Goal: Task Accomplishment & Management: Use online tool/utility

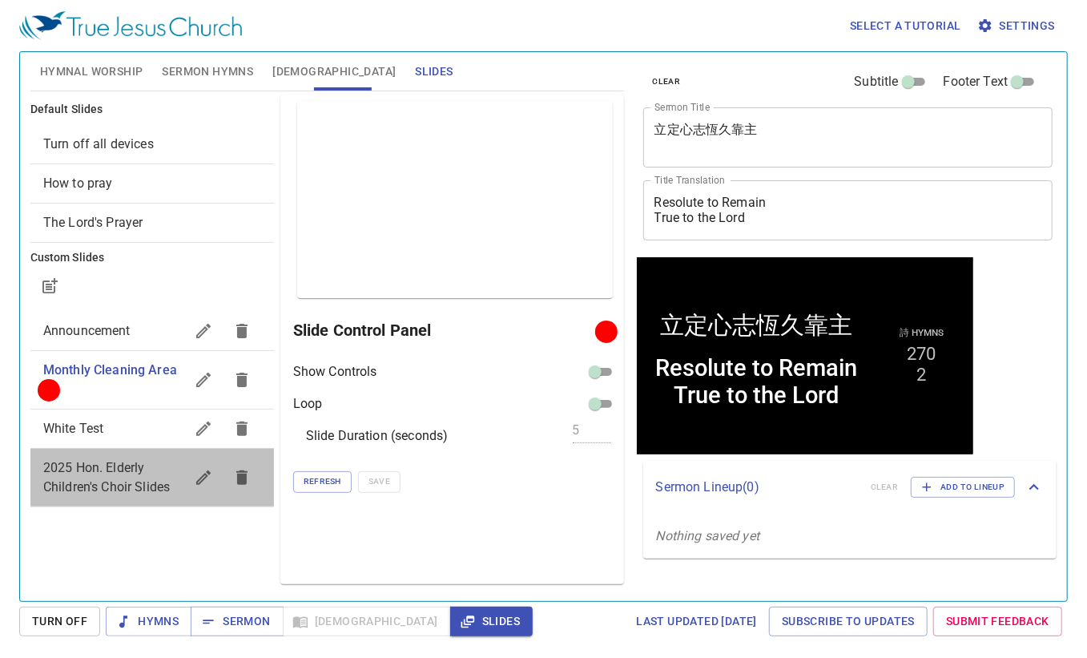
click at [103, 468] on span "2025 Hon. Elderly Children's Choir Slides" at bounding box center [106, 477] width 127 height 34
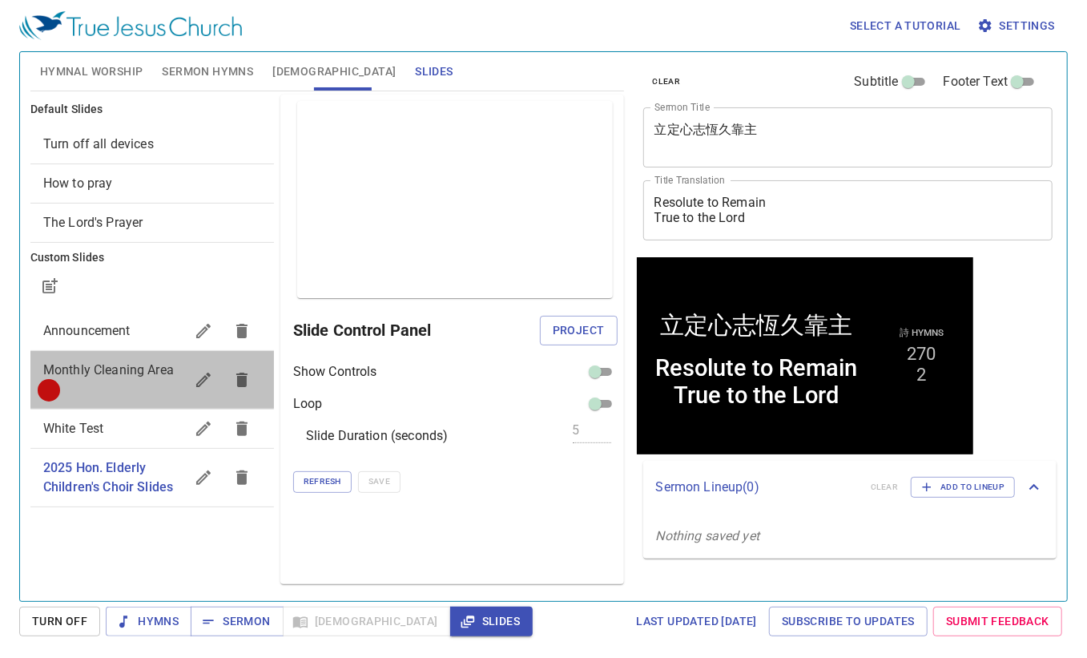
click at [114, 384] on span "Monthly Cleaning Area" at bounding box center [113, 379] width 141 height 38
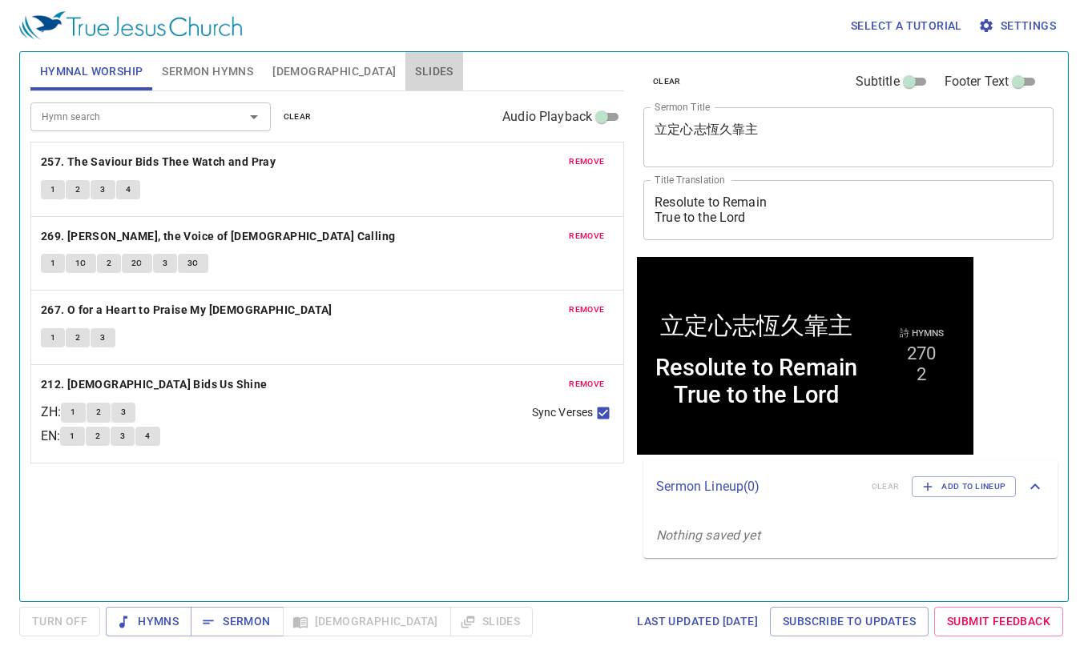
click at [415, 75] on span "Slides" at bounding box center [434, 72] width 38 height 20
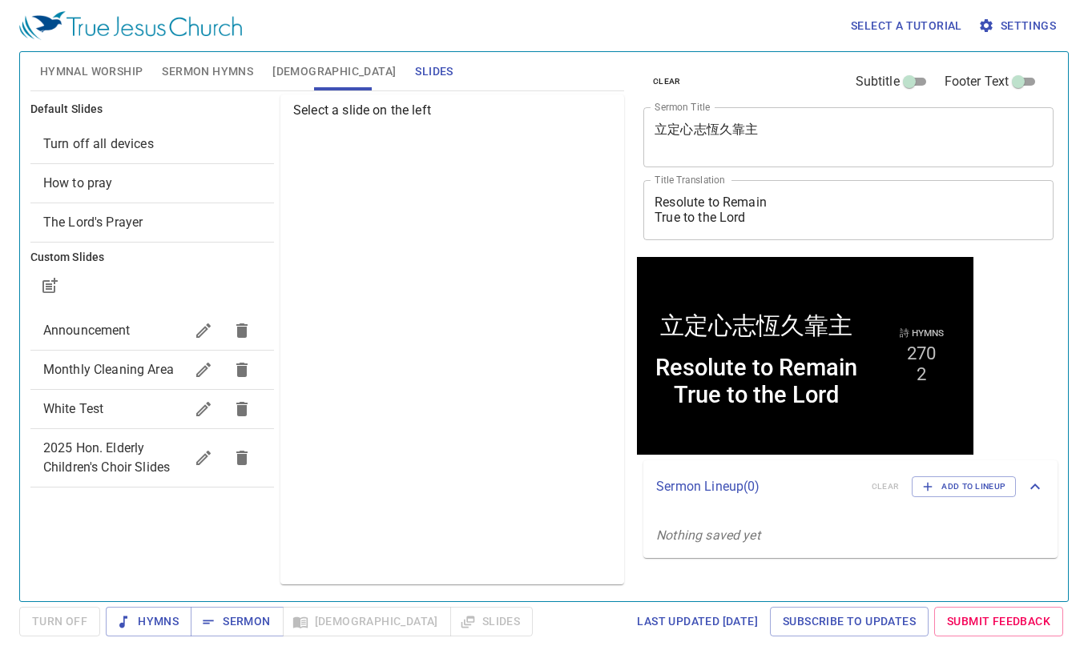
click at [72, 457] on span "2025 Hon. Elderly Children's Choir Slides" at bounding box center [113, 458] width 141 height 38
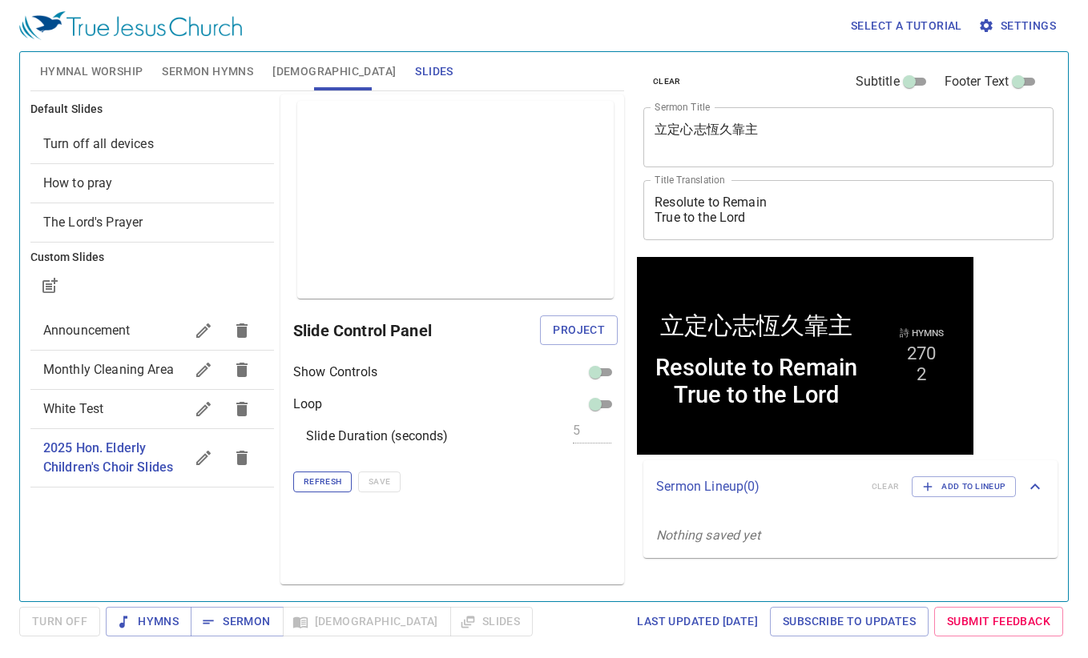
click at [328, 482] on span "Refresh" at bounding box center [323, 482] width 38 height 14
click at [101, 454] on span "2025 Hon. Elderly Children's Choir Slides" at bounding box center [108, 458] width 130 height 34
click at [292, 70] on span "[DEMOGRAPHIC_DATA]" at bounding box center [333, 72] width 123 height 20
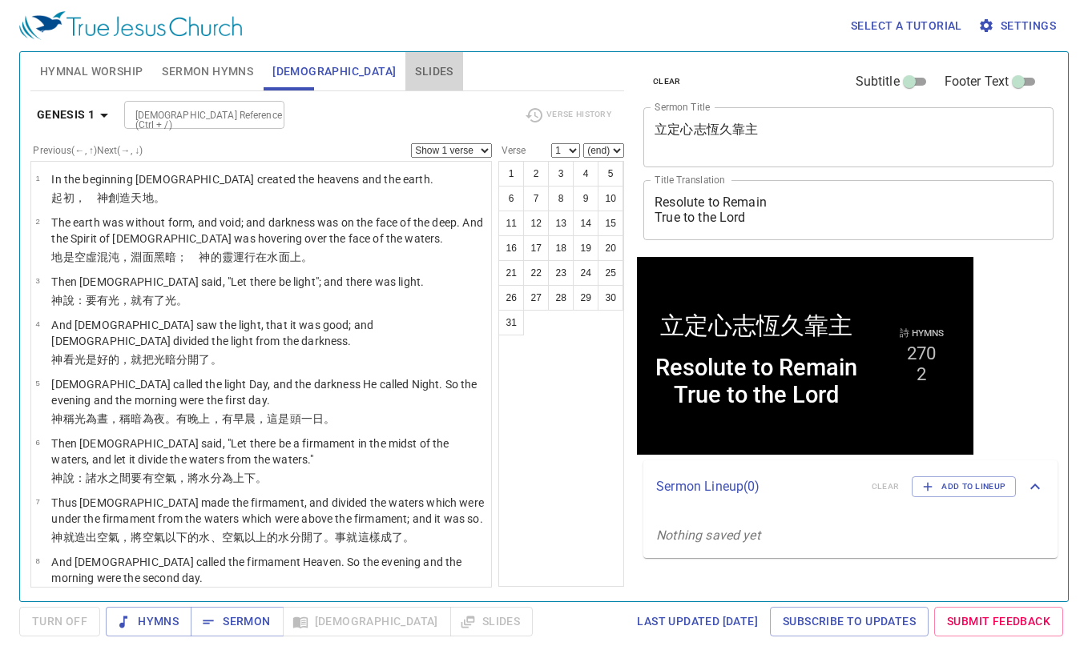
click at [415, 67] on span "Slides" at bounding box center [434, 72] width 38 height 20
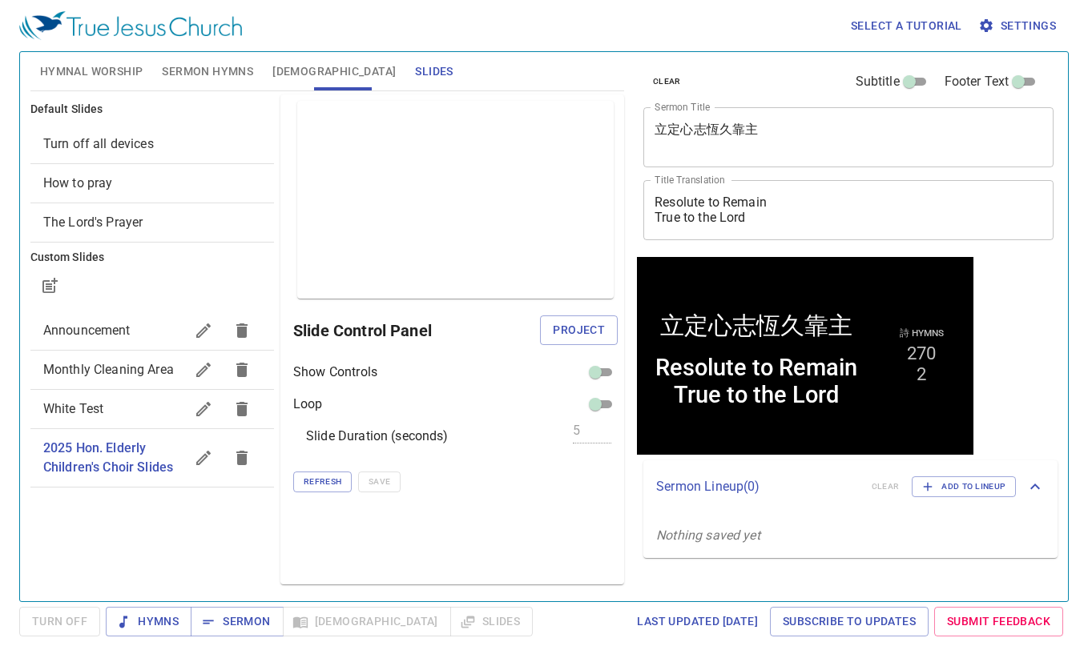
click at [65, 461] on span "2025 Hon. Elderly Children's Choir Slides" at bounding box center [108, 458] width 130 height 34
click at [324, 489] on button "Refresh" at bounding box center [322, 482] width 58 height 21
click at [590, 329] on span "Project" at bounding box center [579, 330] width 52 height 20
click at [222, 66] on span "Sermon Hymns" at bounding box center [207, 72] width 91 height 20
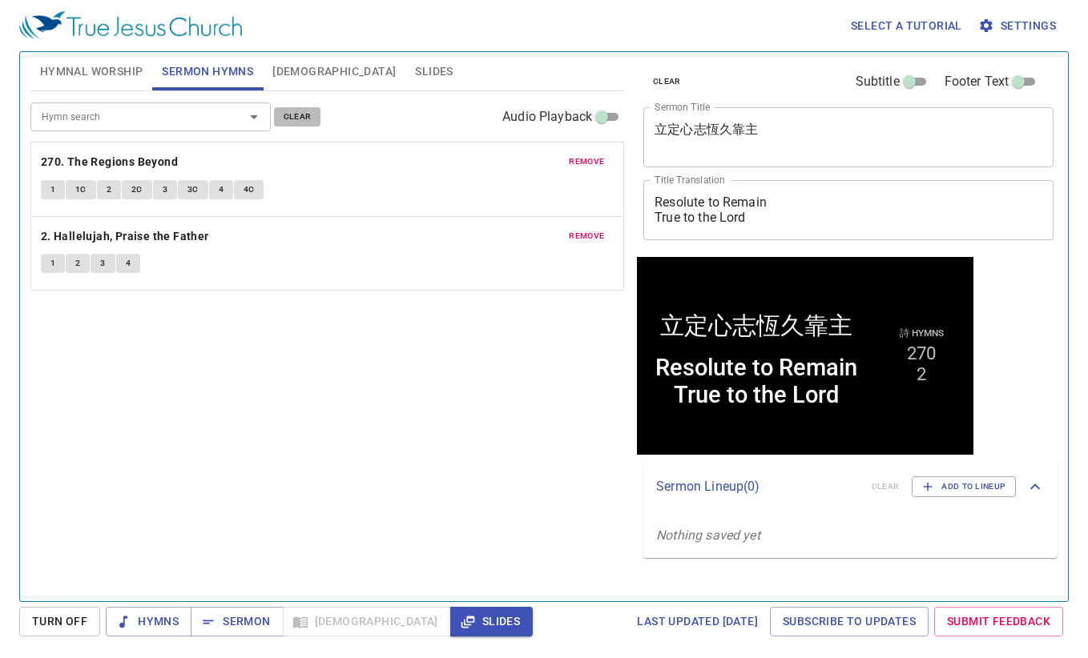
click at [312, 110] on button "clear" at bounding box center [297, 116] width 47 height 19
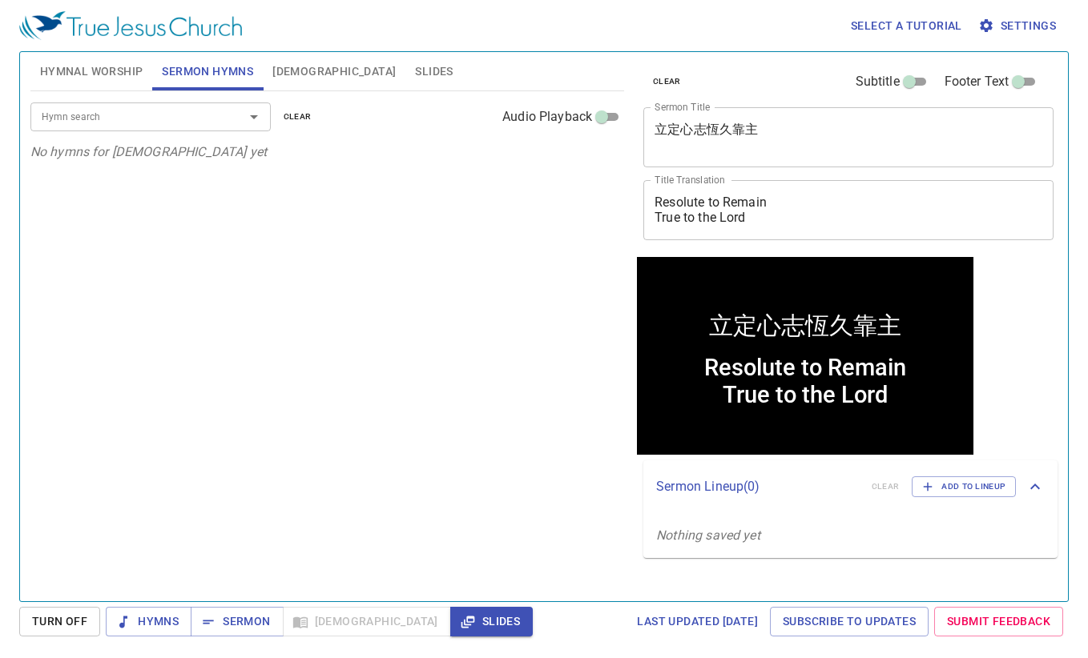
click at [106, 71] on span "Hymnal Worship" at bounding box center [91, 72] width 103 height 20
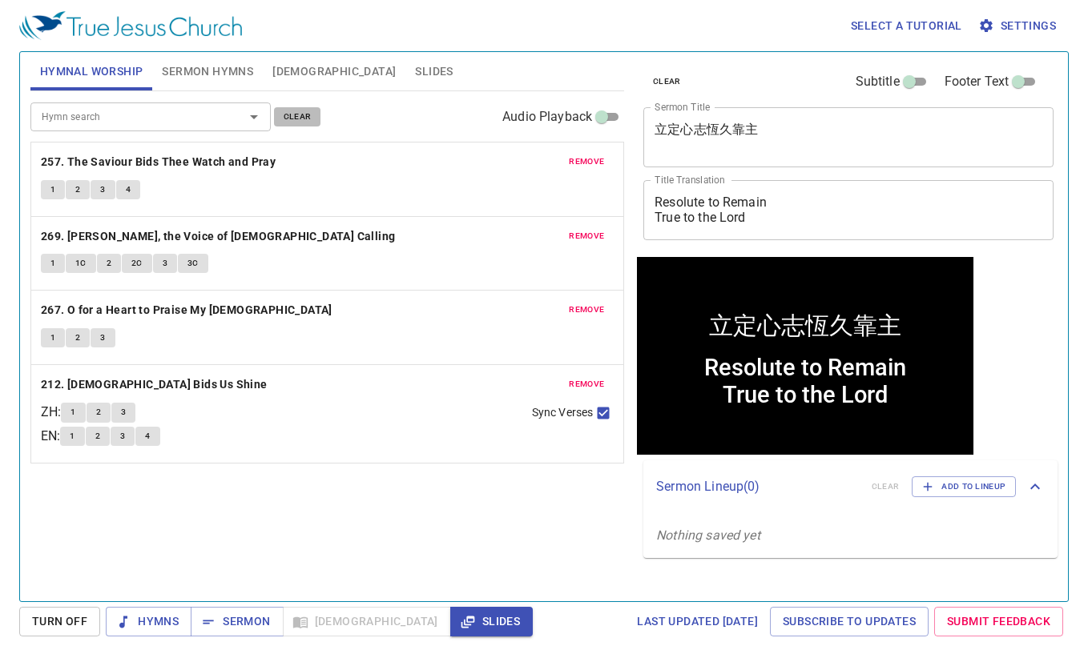
click at [296, 118] on span "clear" at bounding box center [298, 117] width 28 height 14
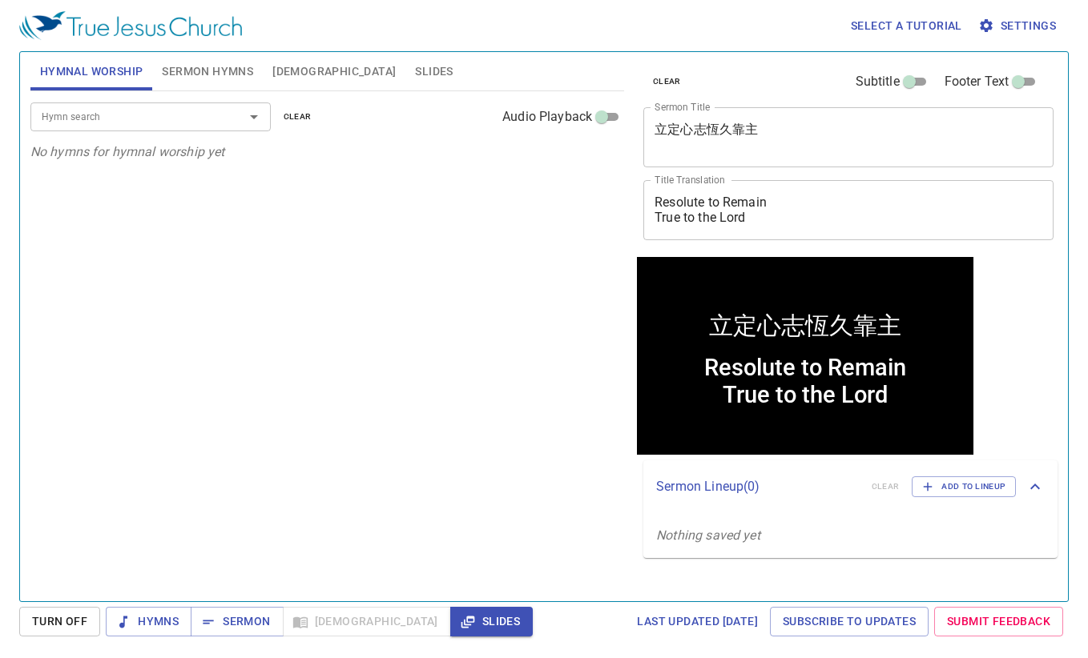
click at [205, 122] on input "Hymn search" at bounding box center [126, 116] width 183 height 18
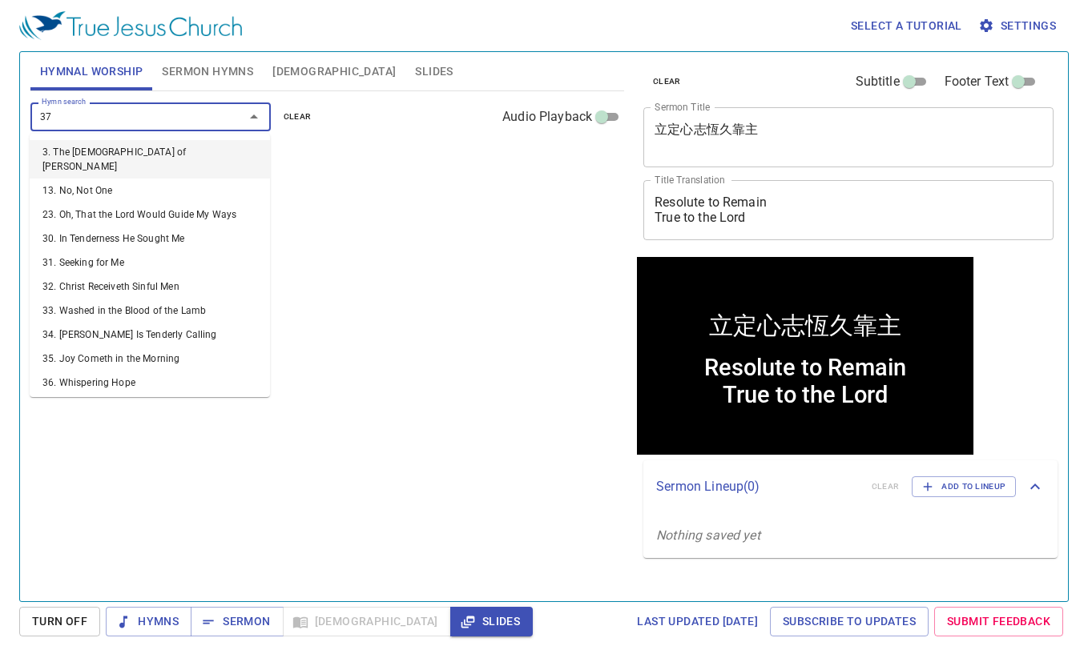
type input "377"
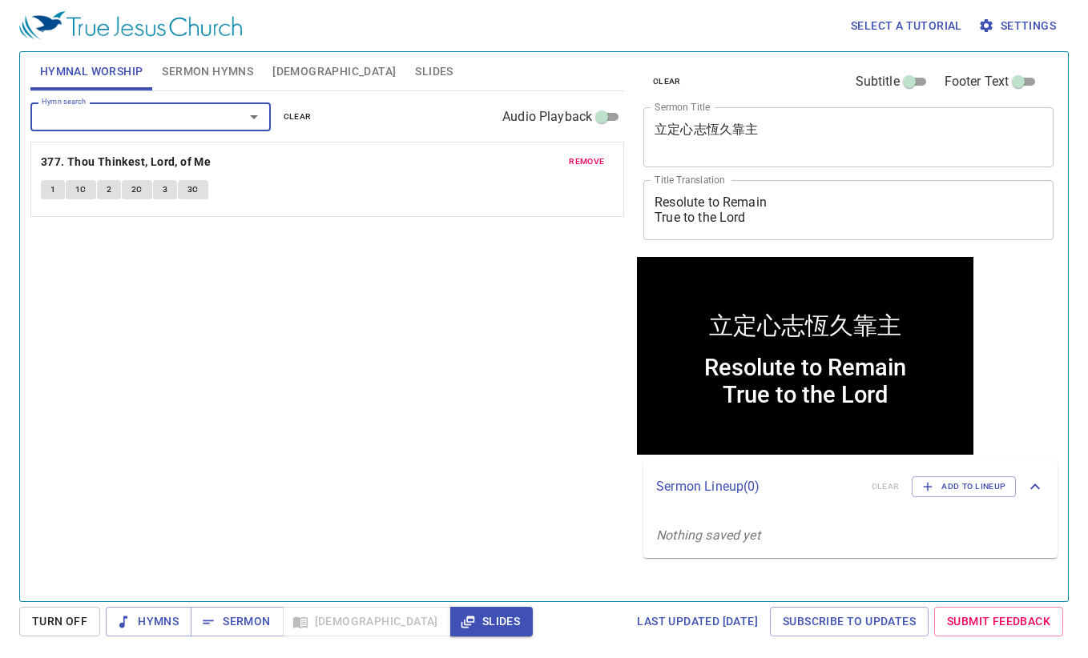
type input "7"
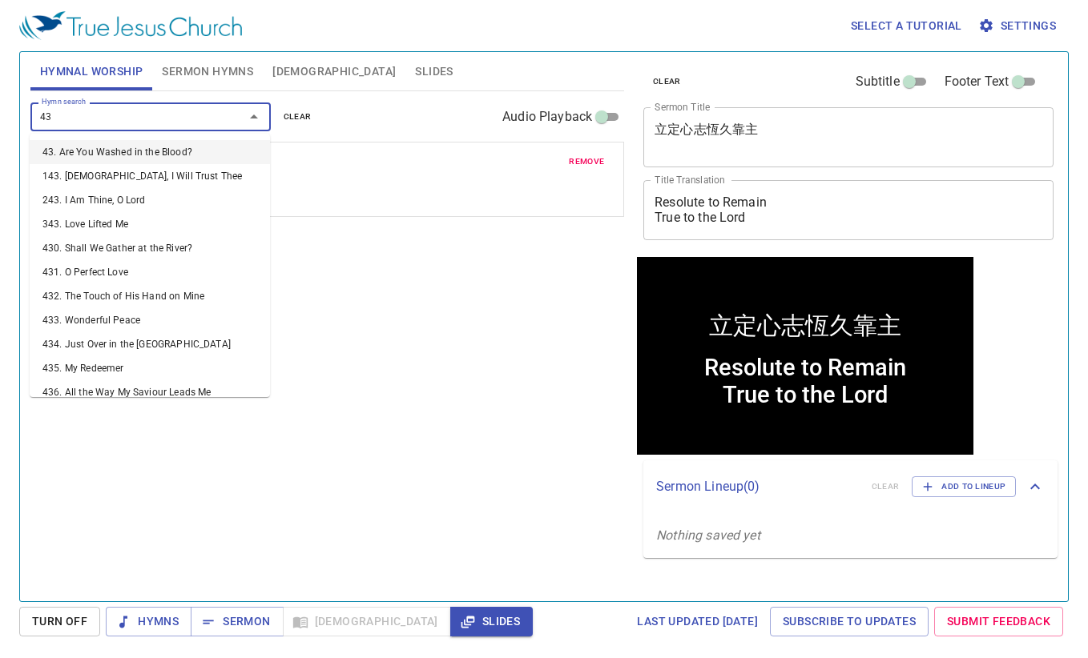
type input "430"
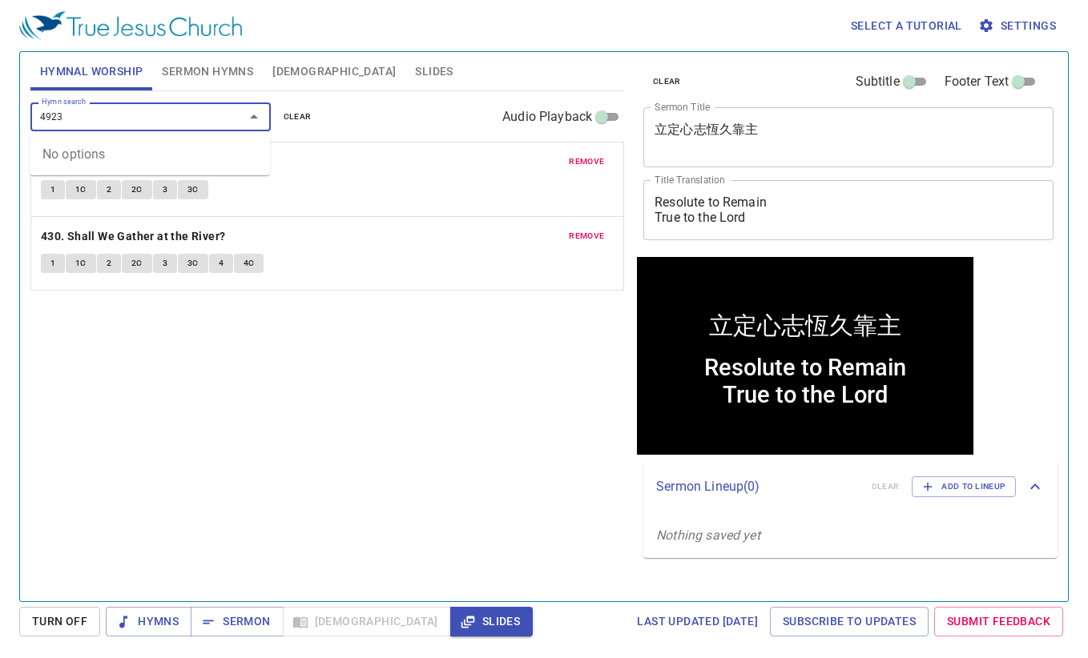
type input "492"
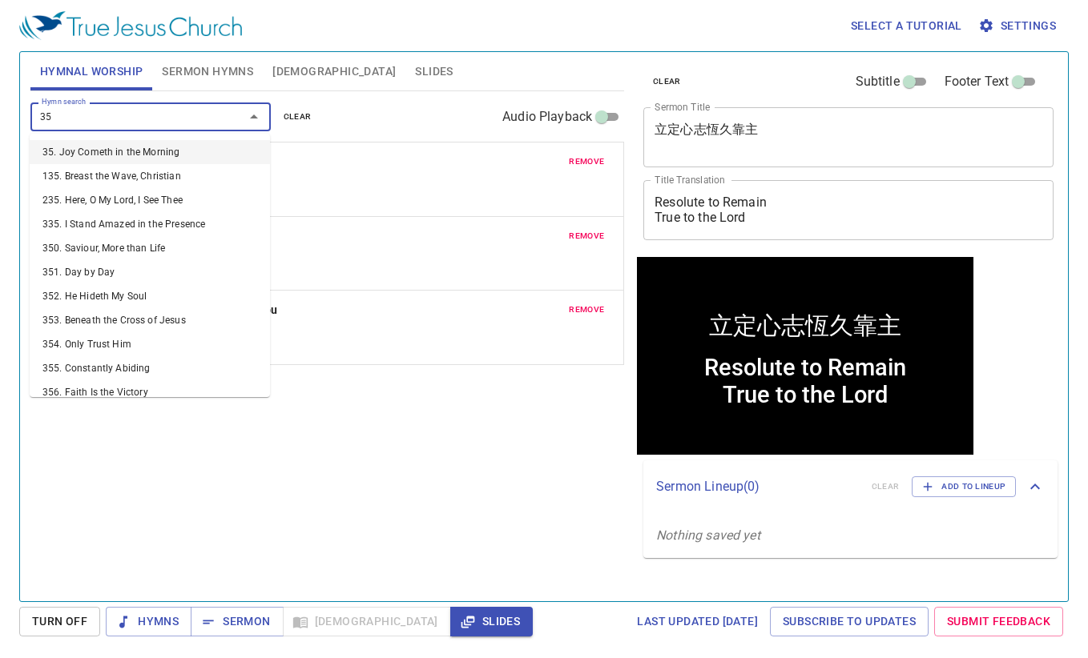
type input "351"
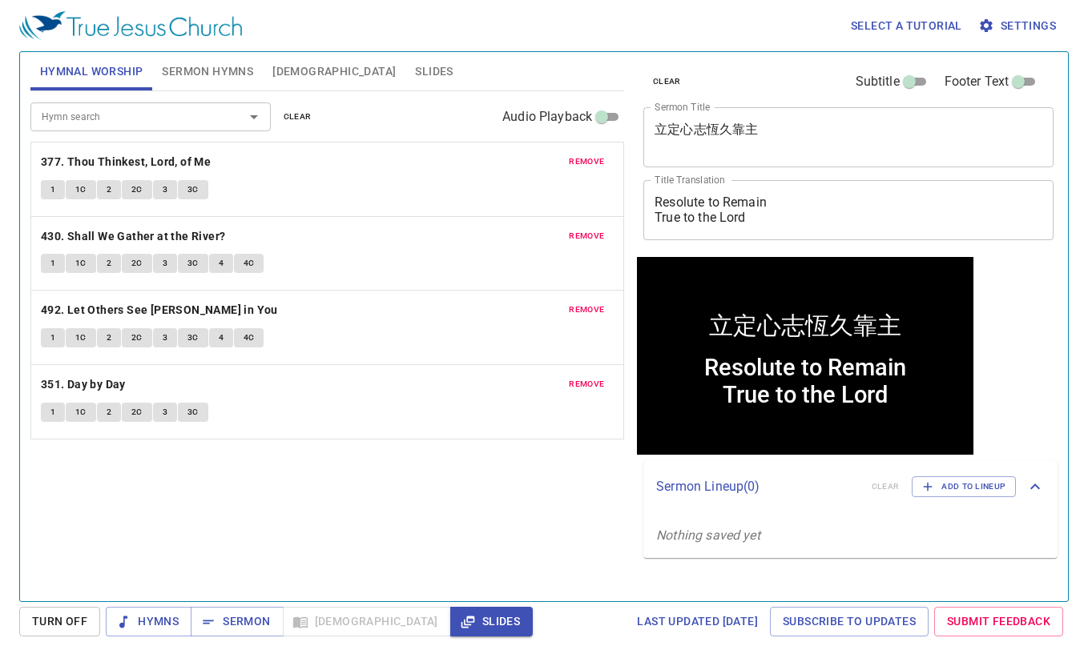
drag, startPoint x: 805, startPoint y: 121, endPoint x: 758, endPoint y: 145, distance: 53.0
click at [655, 139] on div "立定心志恆久靠主 x Sermon Title" at bounding box center [848, 137] width 410 height 60
click at [771, 137] on textarea "立定心志恆久靠主" at bounding box center [848, 137] width 388 height 30
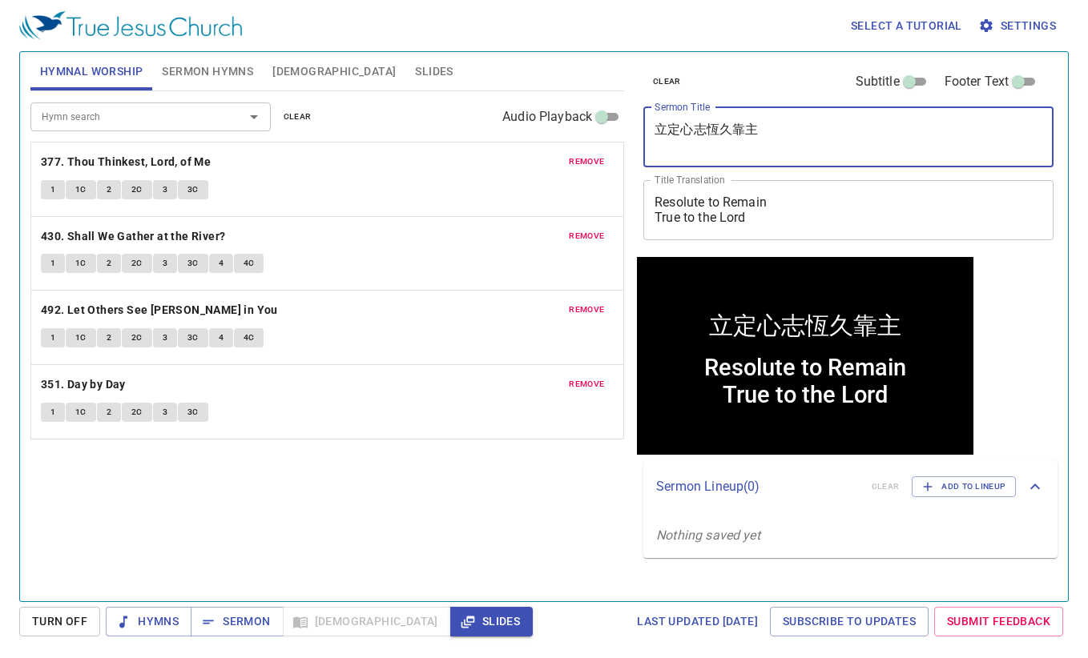
paste textarea "[DEMOGRAPHIC_DATA]2025年敬老特別聚會程序表"
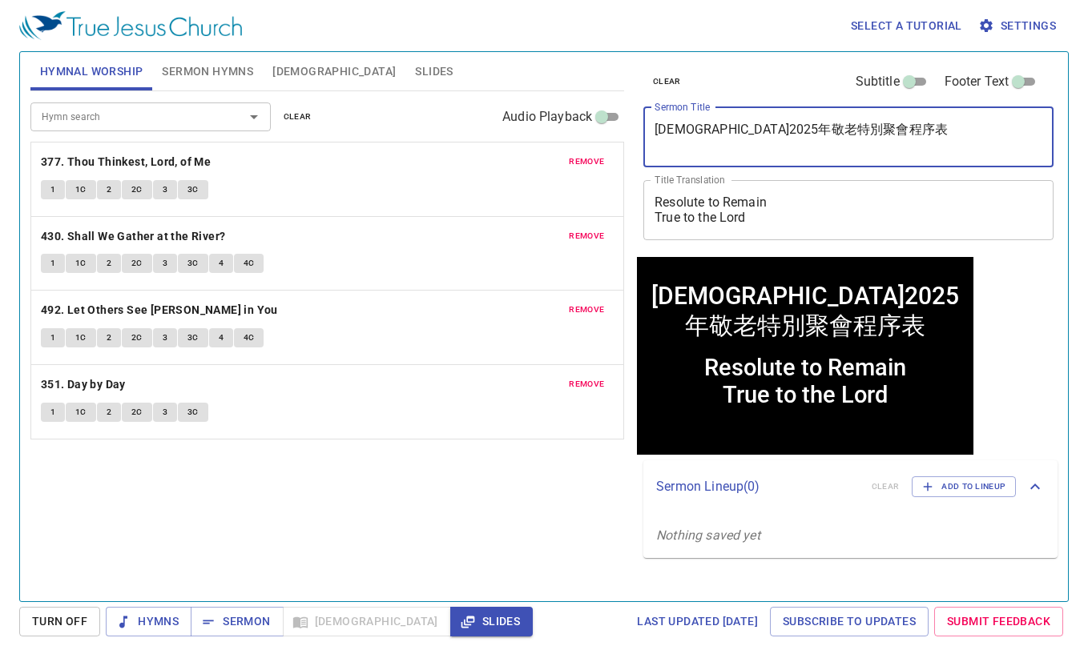
type textarea "[DEMOGRAPHIC_DATA]2025年敬老特別聚會程序表"
click at [153, 621] on span "Hymns" at bounding box center [149, 622] width 60 height 20
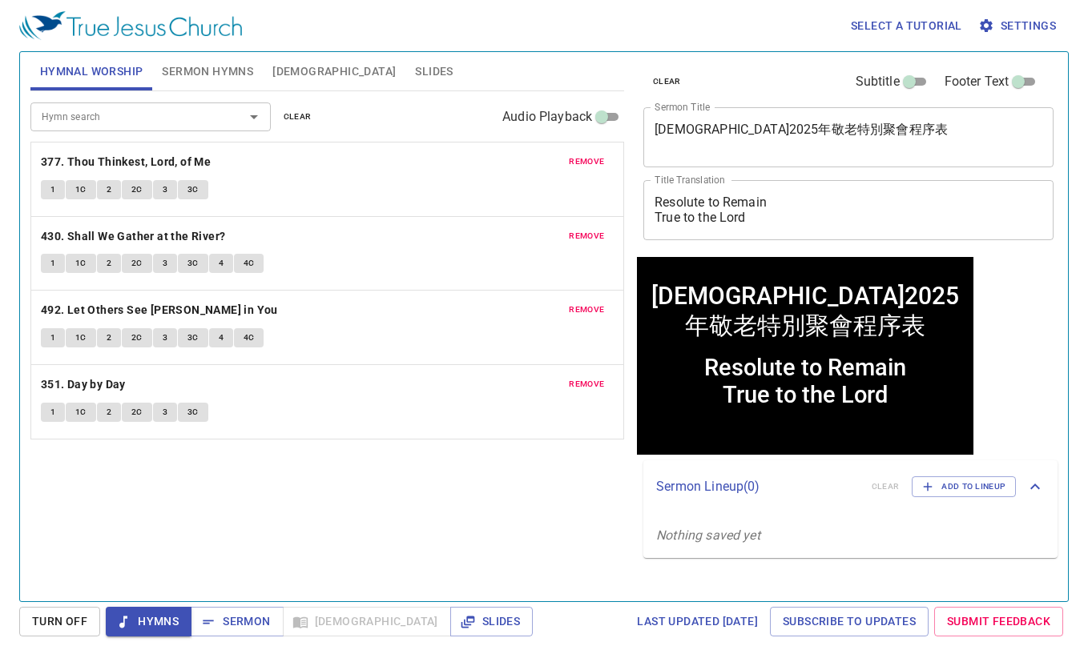
click at [269, 503] on div "Hymn search Hymn search clear Audio Playback remove 377. Thou Thinkest, Lord, o…" at bounding box center [327, 339] width 594 height 497
click at [140, 163] on b "377. Thou Thinkest, Lord, of Me" at bounding box center [126, 162] width 170 height 20
click at [118, 497] on div "Hymn search Hymn search clear Audio Playback remove 377. Thou Thinkest, Lord, o…" at bounding box center [327, 339] width 594 height 497
click at [117, 235] on b "430. Shall We Gather at the River?" at bounding box center [133, 237] width 185 height 20
drag, startPoint x: 181, startPoint y: 69, endPoint x: 206, endPoint y: 74, distance: 25.3
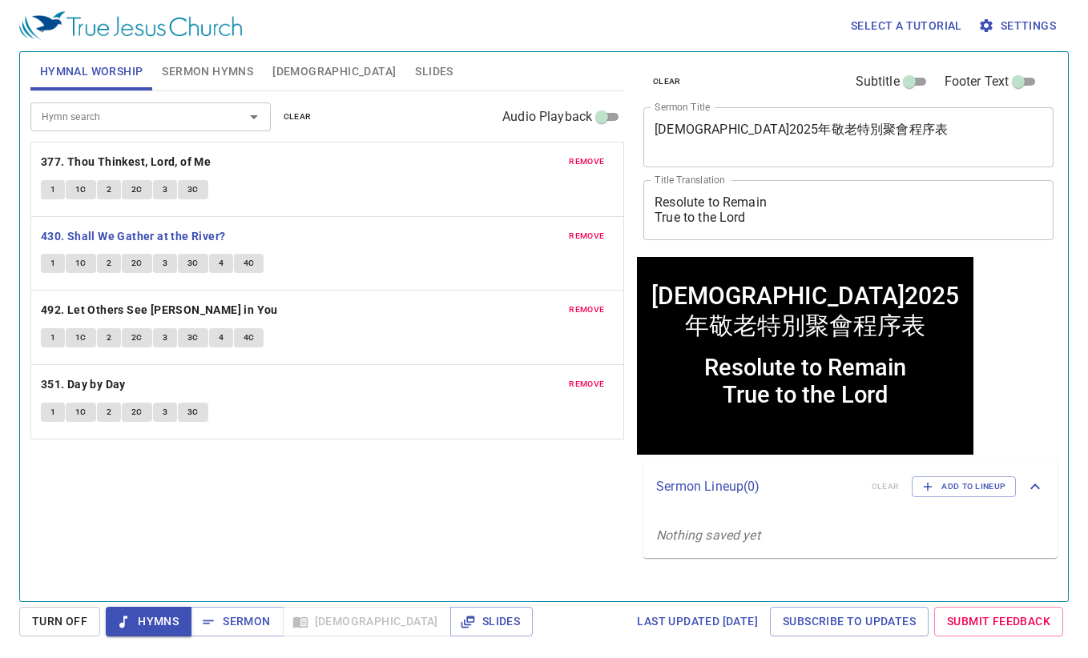
click at [181, 70] on span "Sermon Hymns" at bounding box center [207, 72] width 91 height 20
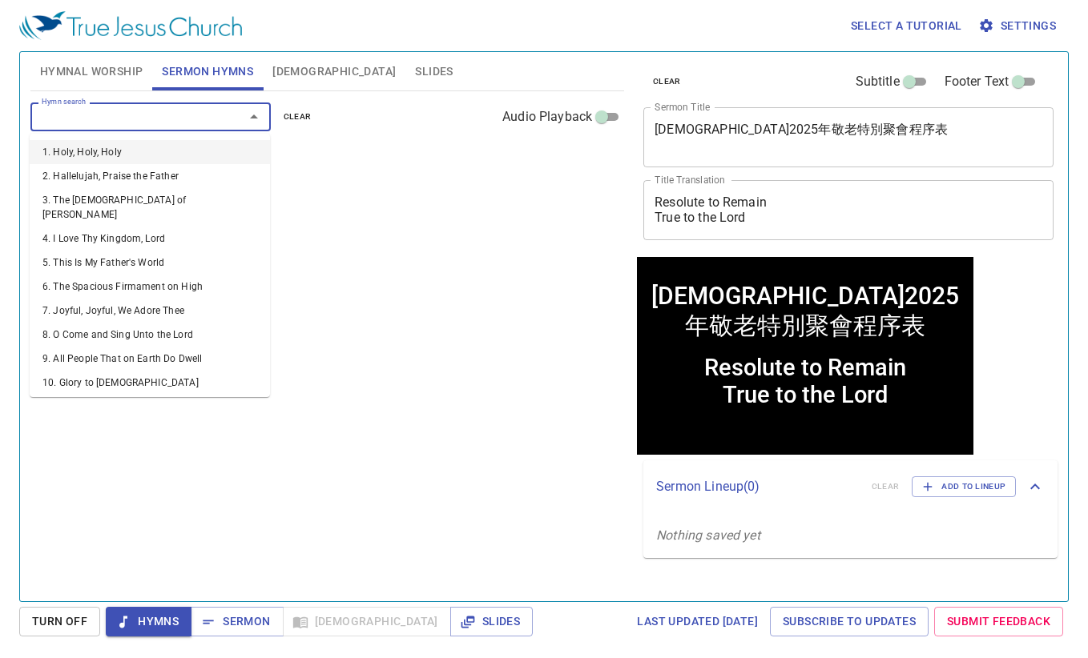
click at [133, 111] on input "Hymn search" at bounding box center [126, 116] width 183 height 18
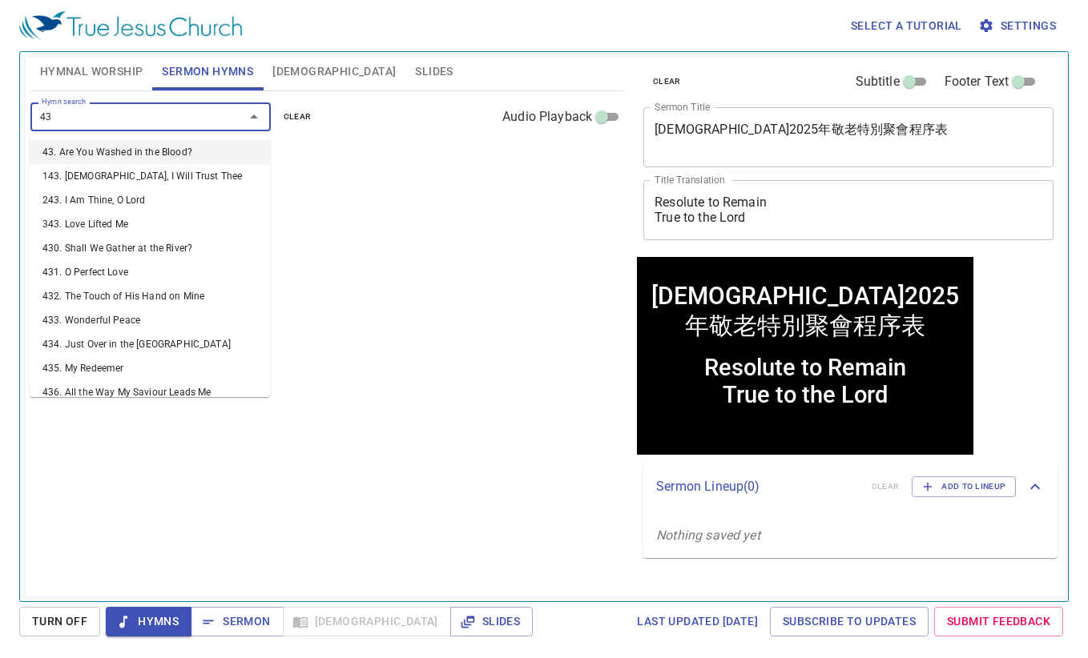
type input "436"
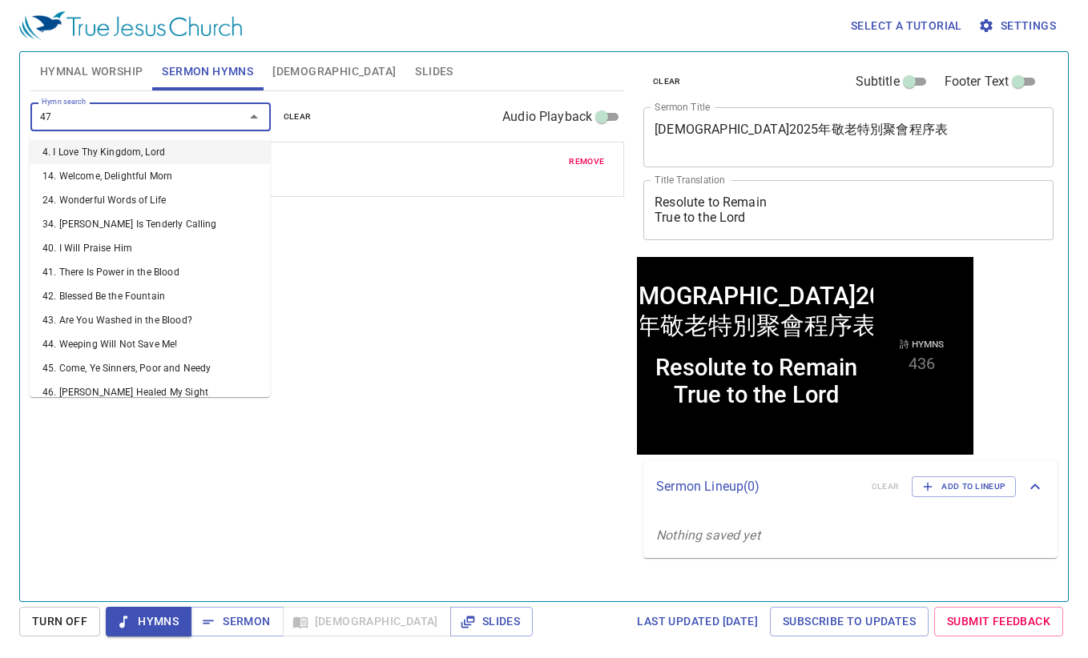
type input "476"
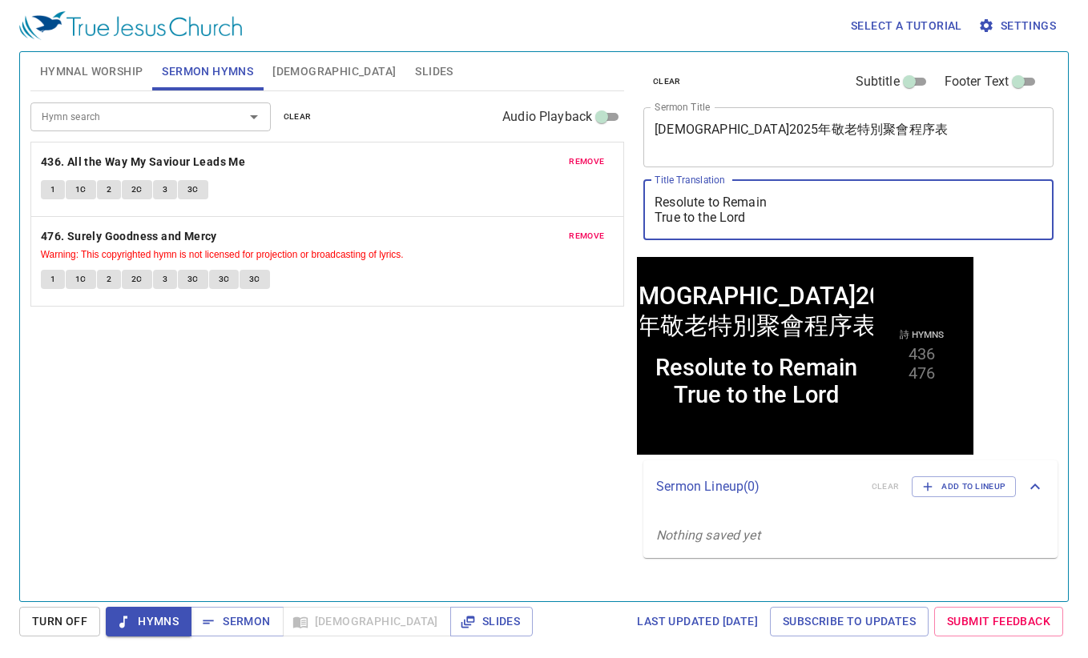
drag, startPoint x: 777, startPoint y: 217, endPoint x: 556, endPoint y: 148, distance: 231.6
click at [556, 149] on div "Hymnal Worship Sermon Hymns Bible Slides Hymn search Hymn search clear Audio Pl…" at bounding box center [544, 320] width 1040 height 549
drag, startPoint x: 588, startPoint y: 174, endPoint x: 332, endPoint y: 139, distance: 258.7
click at [339, 141] on div "Hymnal Worship Sermon Hymns Bible Slides Hymn search Hymn search clear Audio Pl…" at bounding box center [544, 320] width 1040 height 549
paste textarea "East Auckland Church 2025 Senior Member"
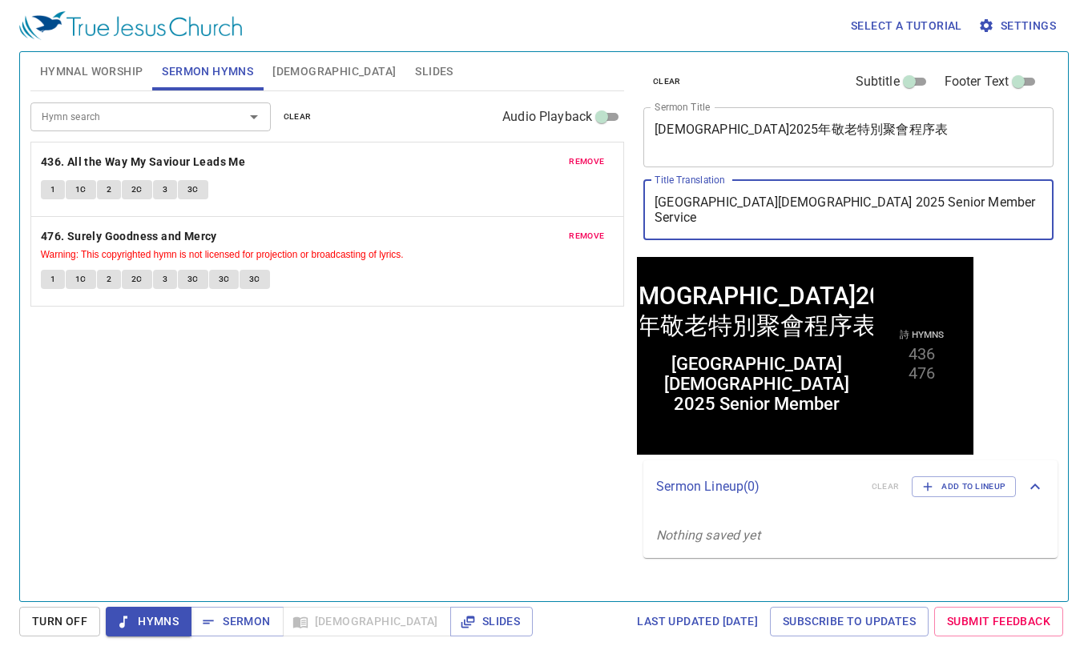
type textarea "[GEOGRAPHIC_DATA][DEMOGRAPHIC_DATA] 2025 Senior Member Service"
click at [99, 68] on span "Hymnal Worship" at bounding box center [91, 72] width 103 height 20
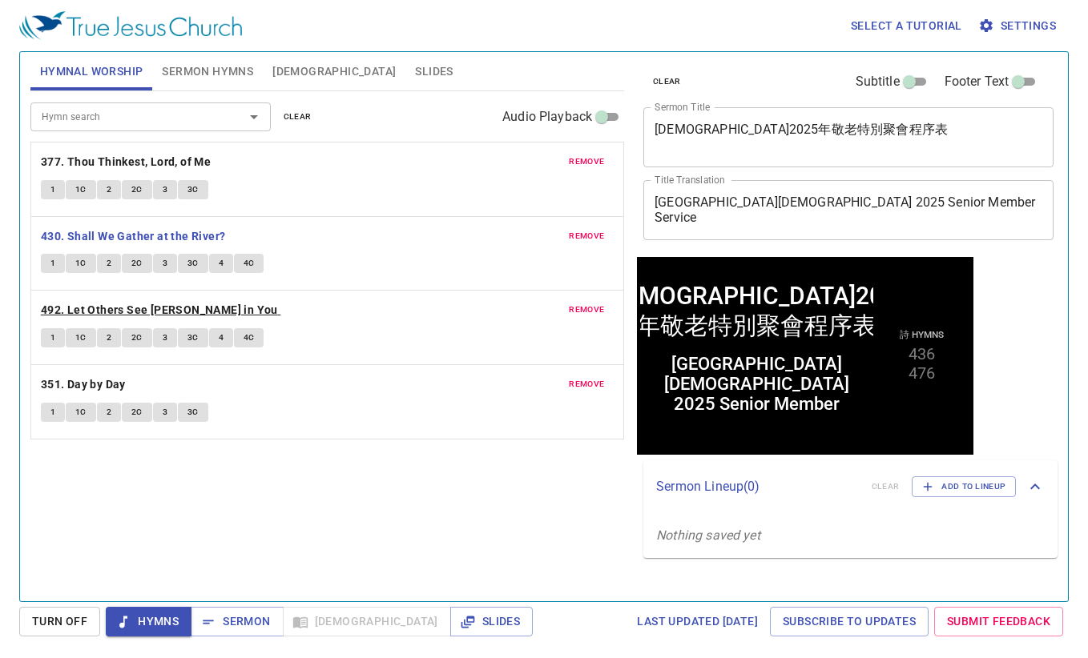
click at [135, 305] on b "492. Let Others See [PERSON_NAME] in You" at bounding box center [159, 310] width 237 height 20
click at [415, 74] on span "Slides" at bounding box center [434, 72] width 38 height 20
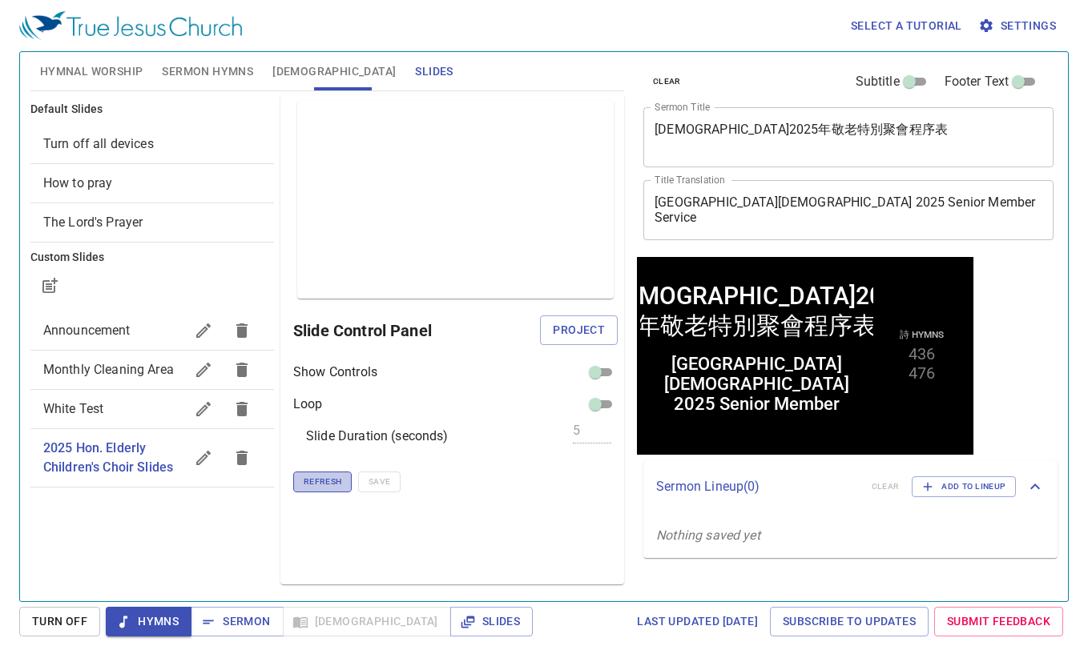
click at [307, 478] on span "Refresh" at bounding box center [323, 482] width 38 height 14
click at [106, 66] on span "Hymnal Worship" at bounding box center [91, 72] width 103 height 20
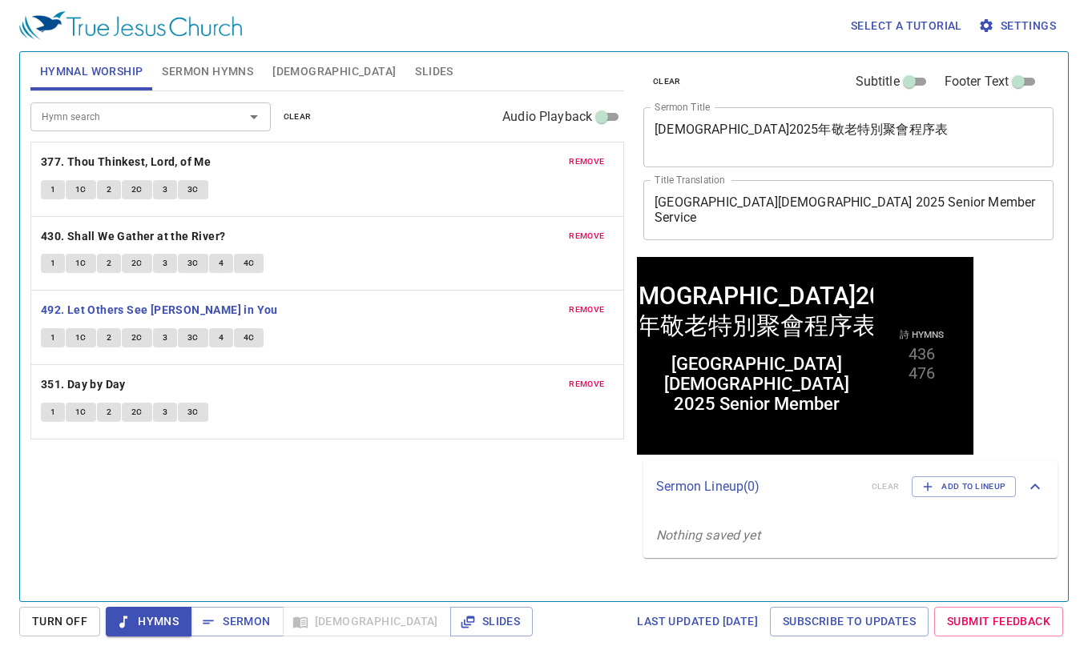
click at [219, 65] on span "Sermon Hymns" at bounding box center [207, 72] width 91 height 20
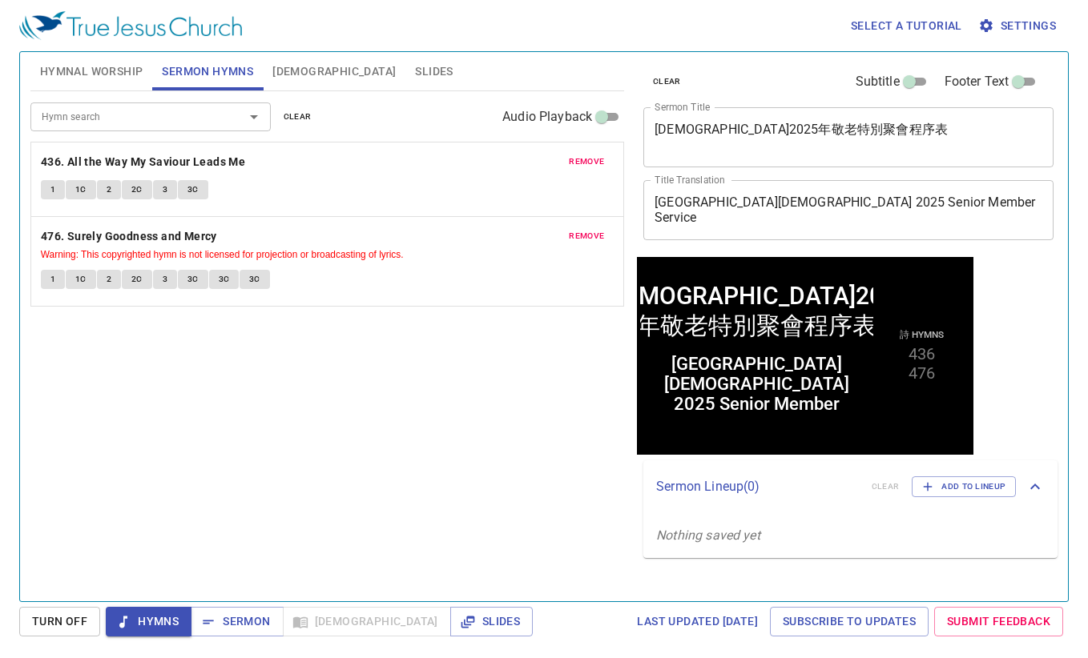
click at [121, 70] on span "Hymnal Worship" at bounding box center [91, 72] width 103 height 20
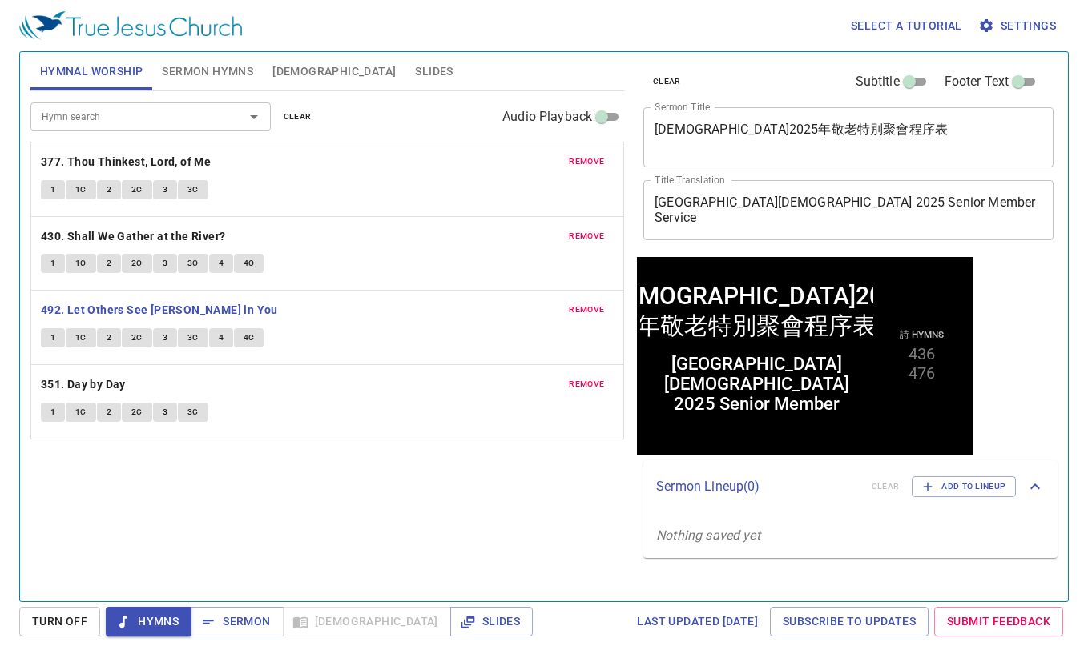
click at [423, 22] on div "Select a tutorial Settings" at bounding box center [540, 25] width 1043 height 51
click at [463, 622] on span "Slides" at bounding box center [491, 622] width 57 height 20
click at [415, 71] on span "Slides" at bounding box center [434, 72] width 38 height 20
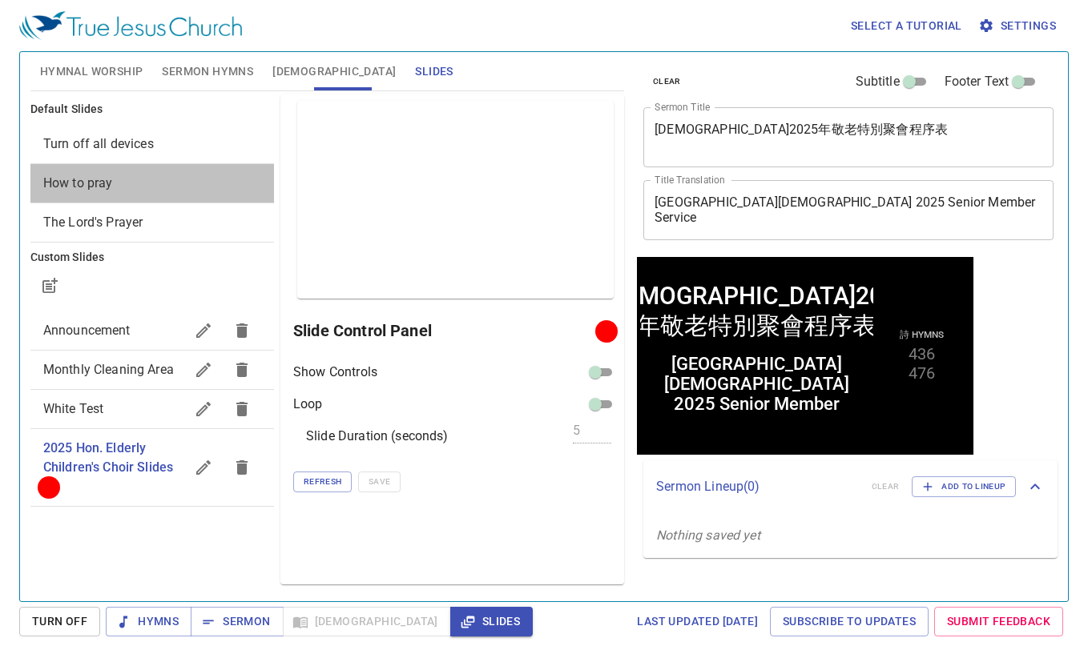
click at [87, 183] on span "How to pray" at bounding box center [78, 182] width 70 height 15
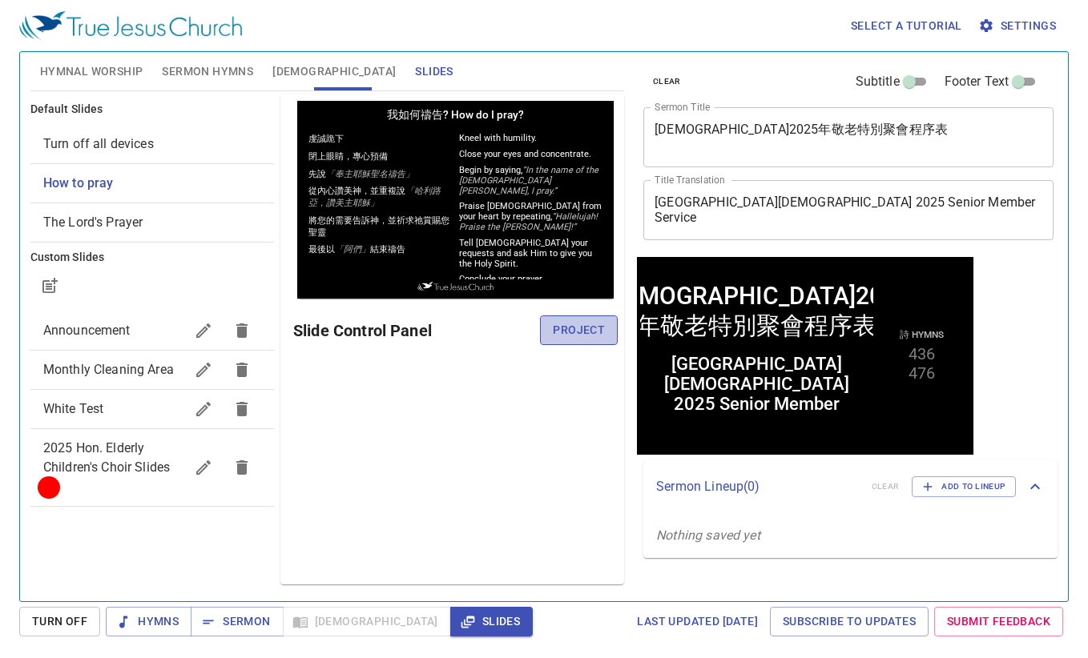
click at [562, 321] on span "Project" at bounding box center [579, 330] width 52 height 20
drag, startPoint x: 111, startPoint y: 445, endPoint x: 144, endPoint y: 439, distance: 34.1
click at [111, 445] on span "2025 Hon. Elderly Children's Choir Slides" at bounding box center [106, 458] width 127 height 34
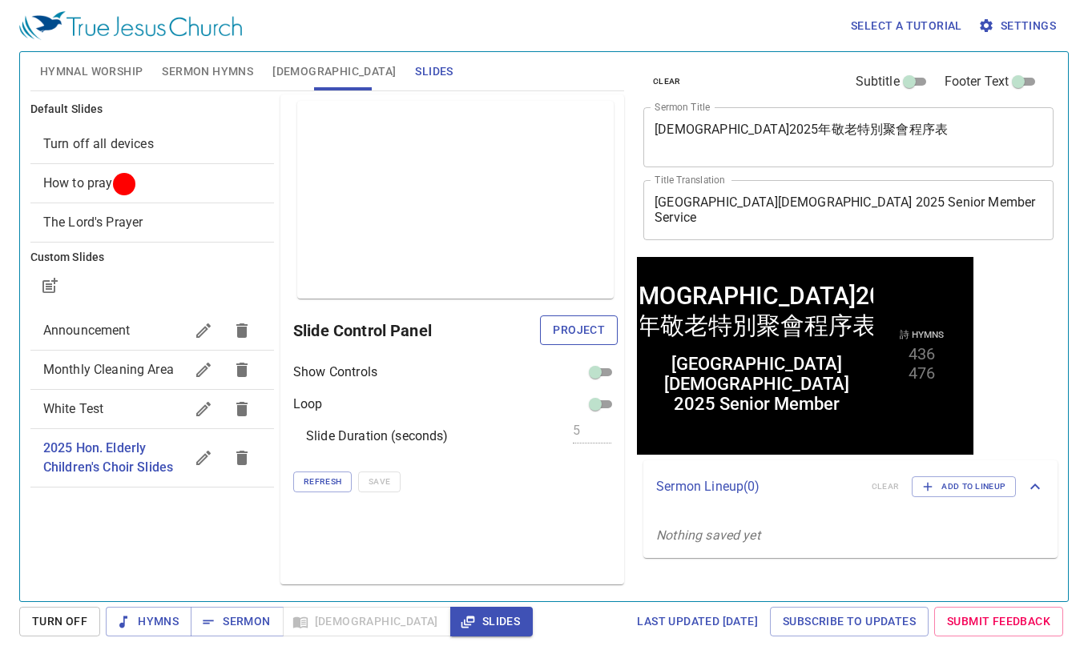
click at [553, 326] on button "Project" at bounding box center [579, 331] width 78 height 30
click at [548, 524] on div "Preview Only Slide Control Panel Show Controls Loop Slide Duration (seconds) 5 …" at bounding box center [452, 340] width 344 height 490
click at [286, 71] on span "[DEMOGRAPHIC_DATA]" at bounding box center [333, 72] width 123 height 20
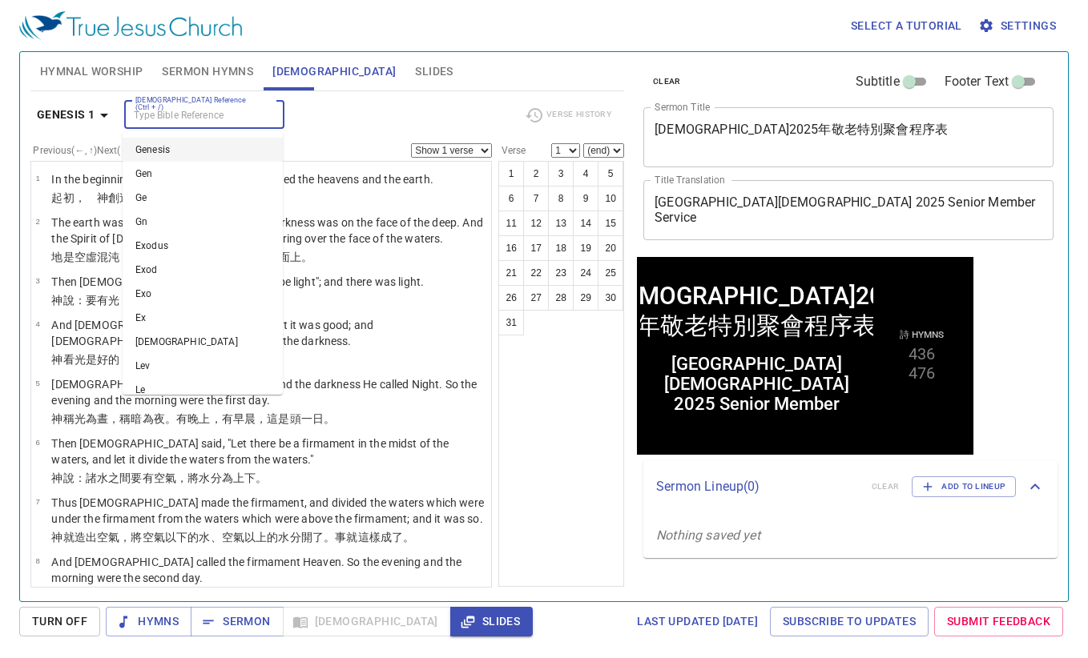
click at [246, 112] on input "[DEMOGRAPHIC_DATA] Reference (Ctrl + /)" at bounding box center [191, 115] width 124 height 18
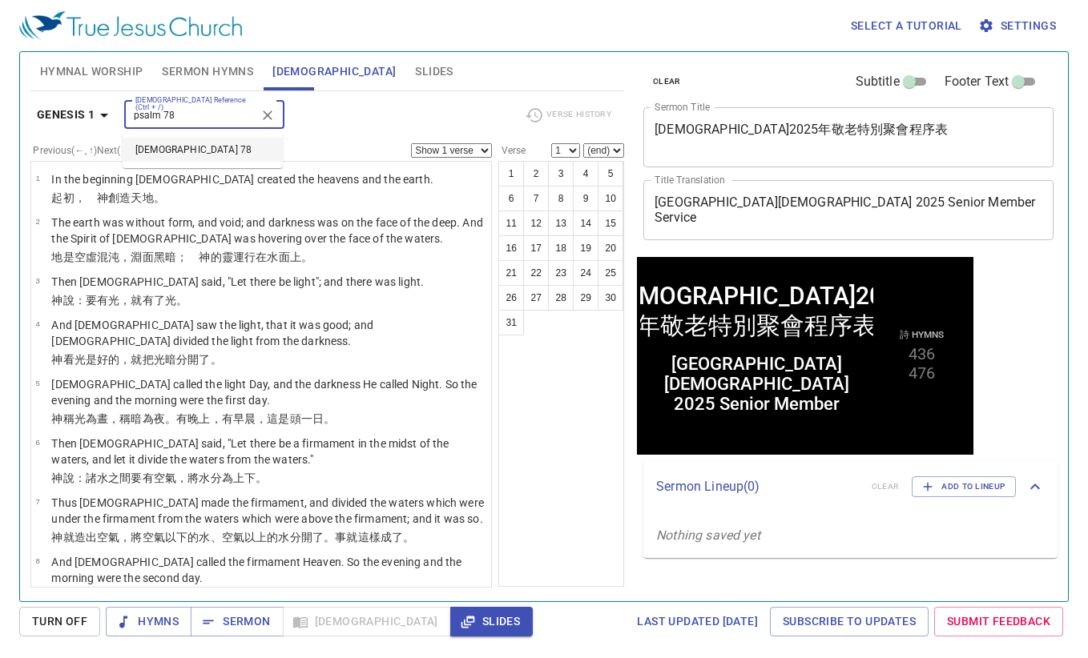
type input "psalm 78"
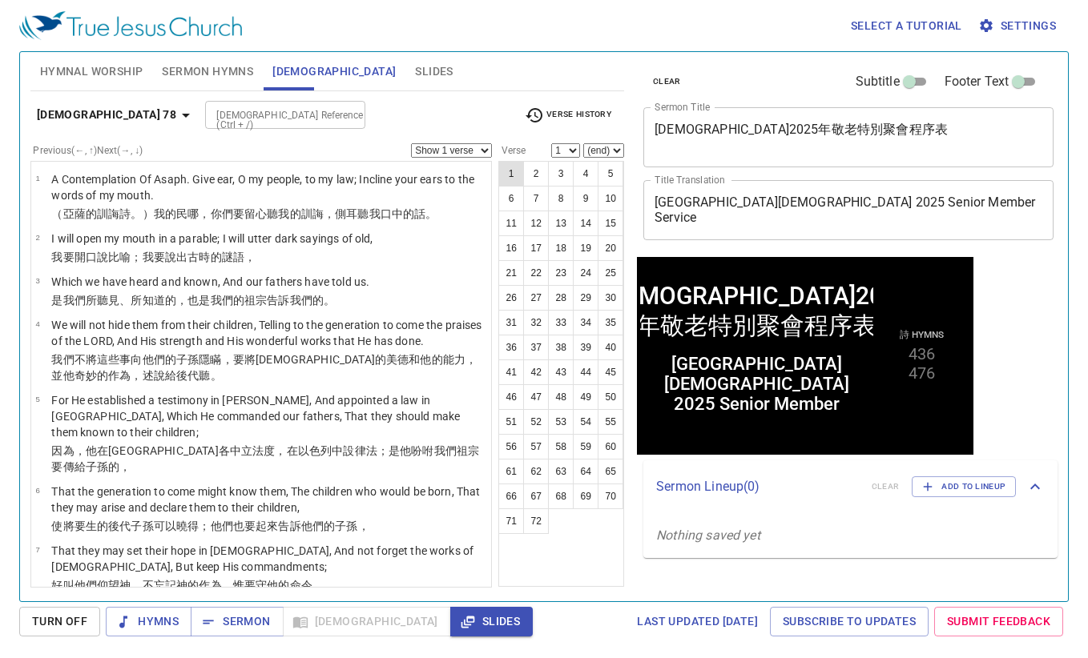
click at [513, 171] on button "1" at bounding box center [511, 174] width 26 height 26
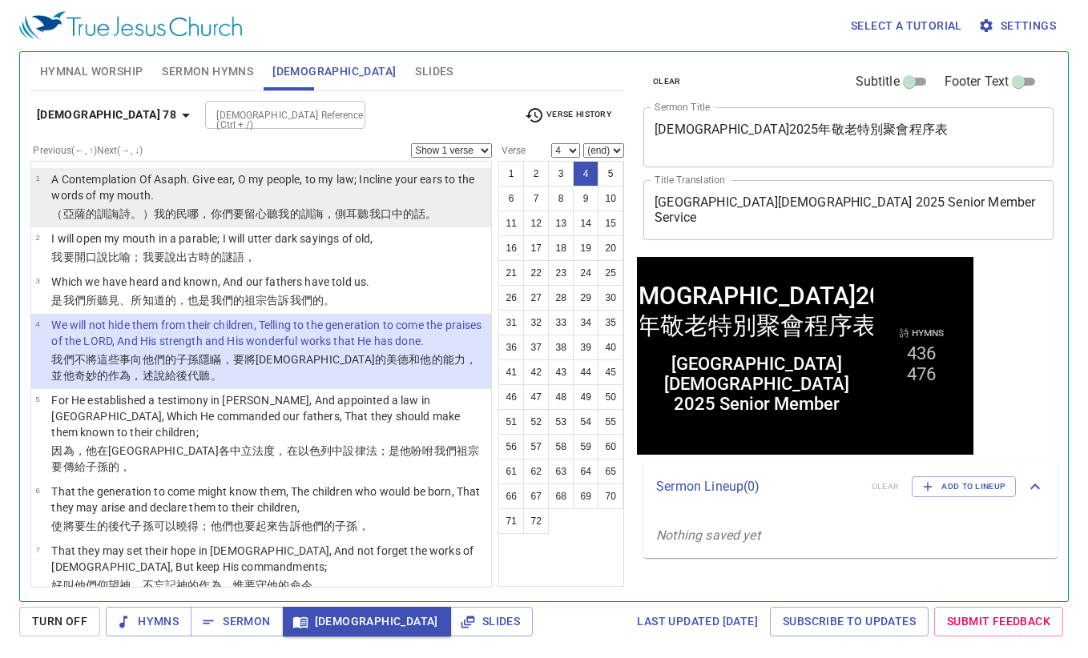
click at [199, 215] on wh5971 "哪，你們要留心聽 我的訓誨 ，側 耳 聽我口 中的話 。" at bounding box center [311, 213] width 249 height 13
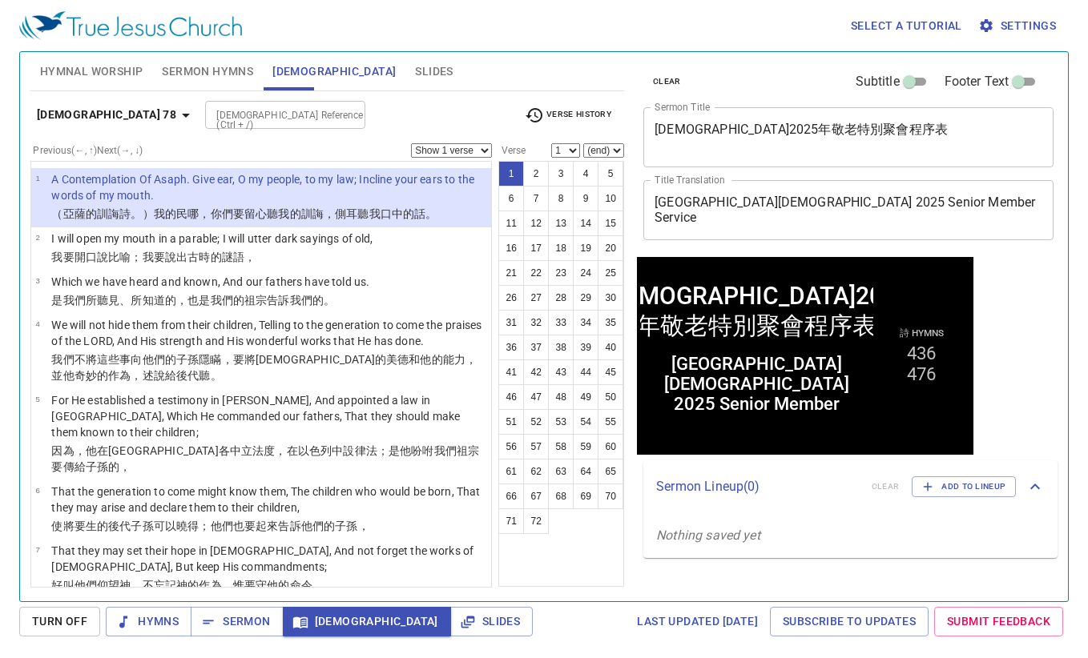
select select "2"
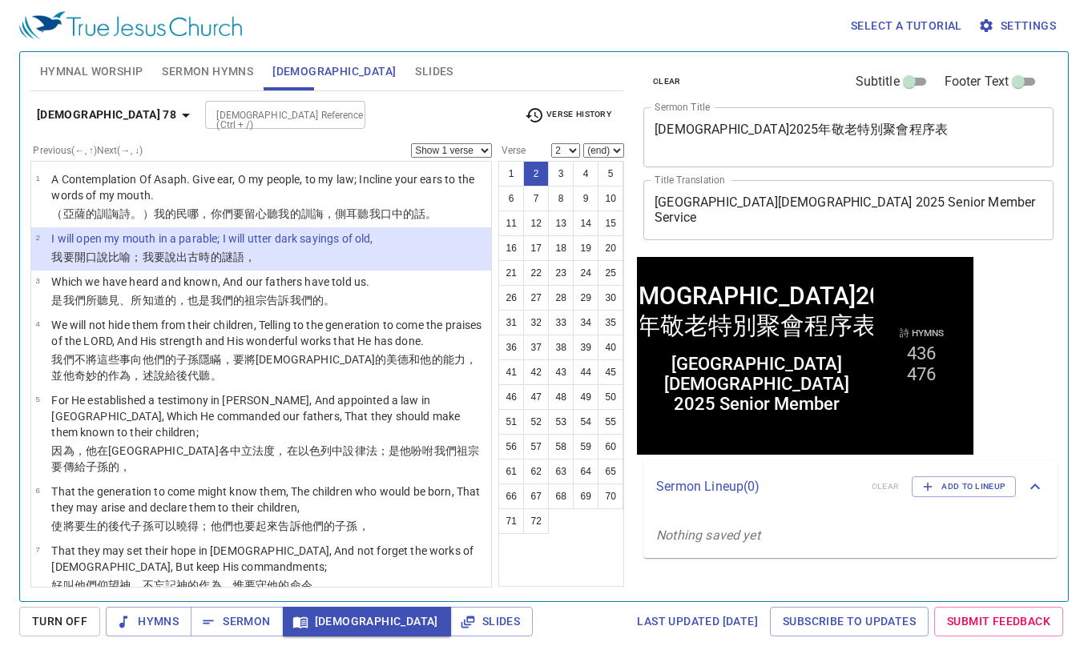
scroll to position [32, 0]
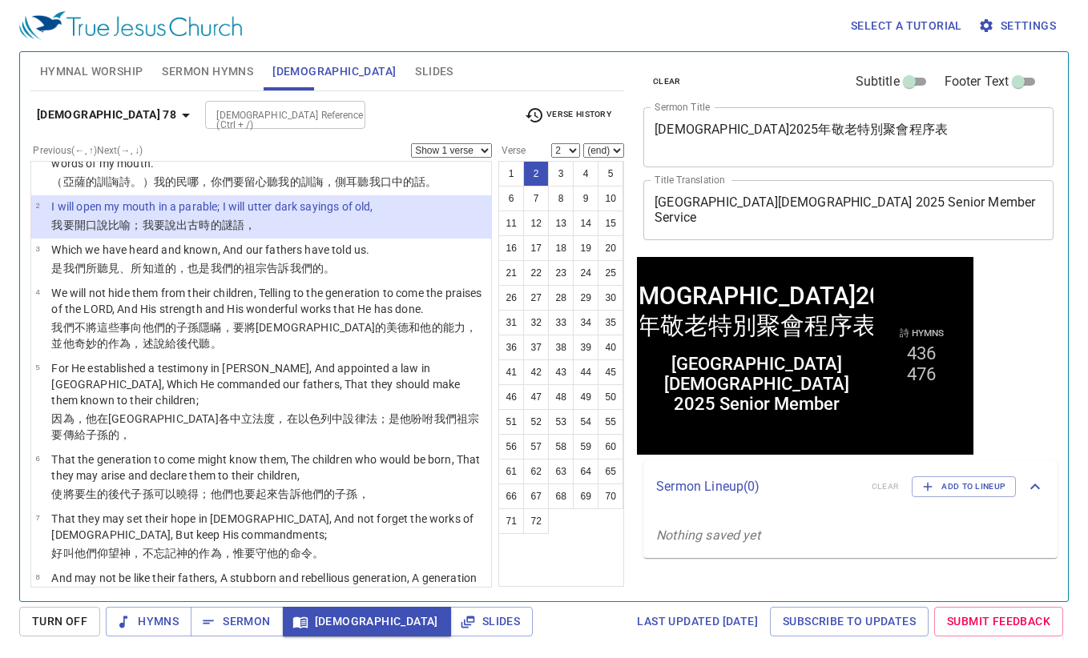
click at [337, 113] on div at bounding box center [347, 115] width 21 height 22
type input "isa 43"
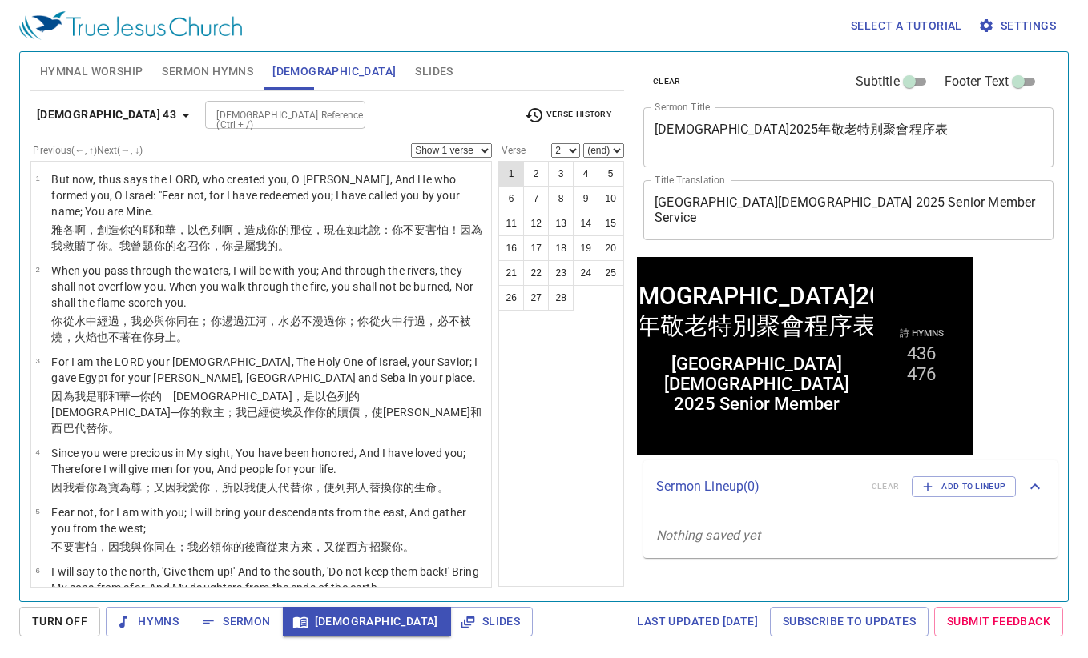
click at [511, 180] on button "1" at bounding box center [511, 174] width 26 height 26
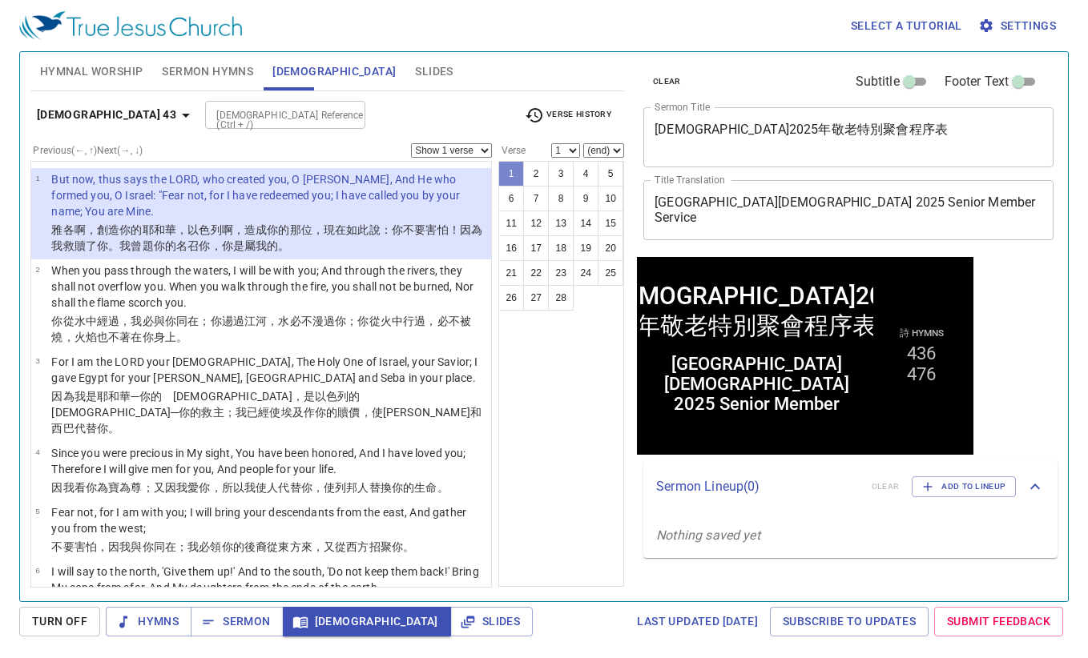
click at [511, 180] on button "1" at bounding box center [511, 174] width 26 height 26
click at [511, 272] on button "21" at bounding box center [511, 273] width 26 height 26
select select "21"
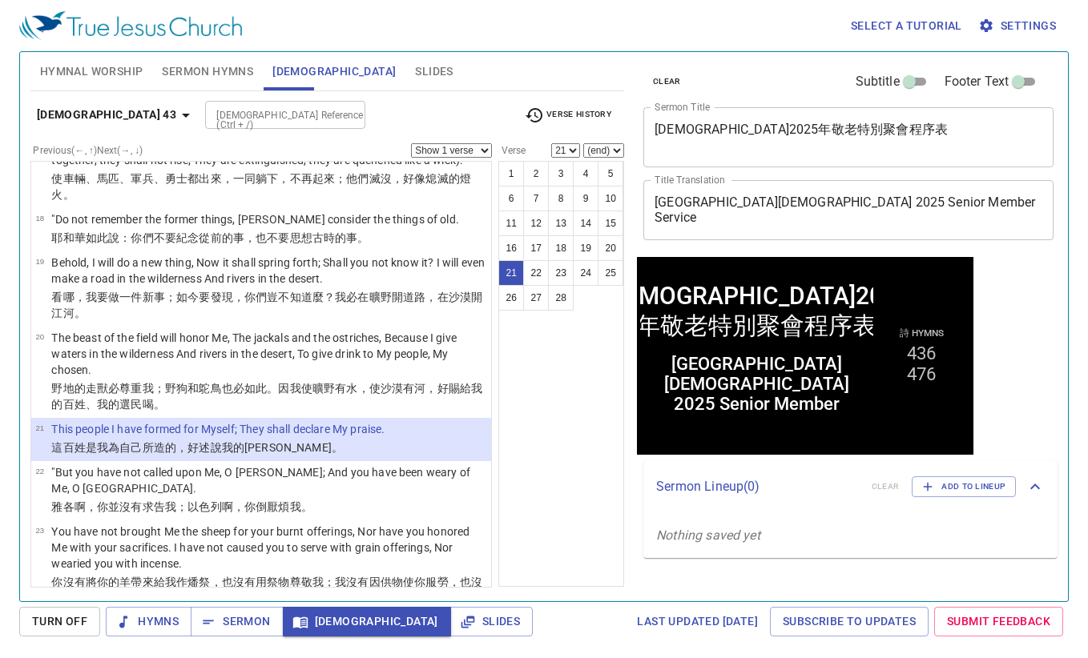
click at [219, 129] on div "Isaiah 43 Bible Reference (Ctrl + /) Bible Reference (Ctrl + /) Verse History" at bounding box center [327, 121] width 594 height 44
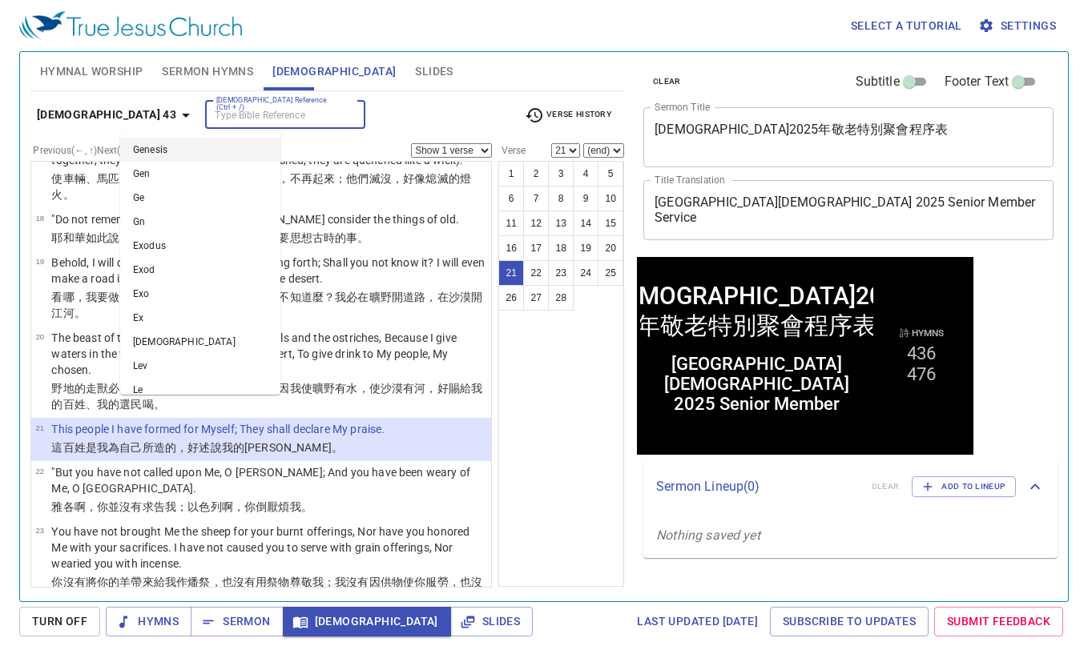
click at [231, 118] on input "[DEMOGRAPHIC_DATA] Reference (Ctrl + /)" at bounding box center [272, 115] width 124 height 18
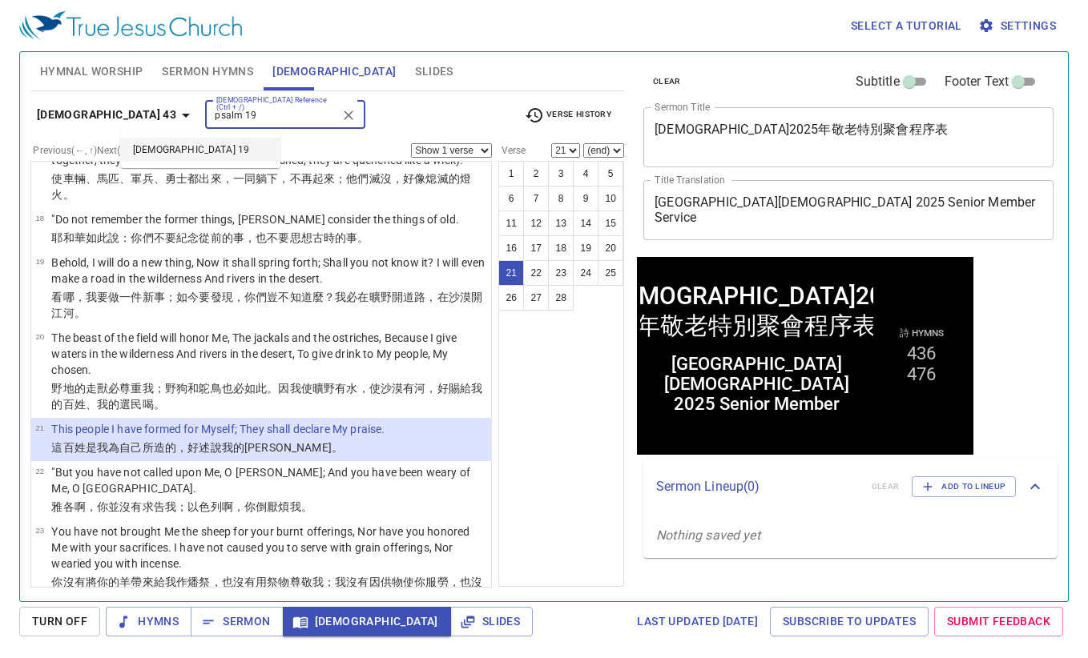
type input "psalm 19 1"
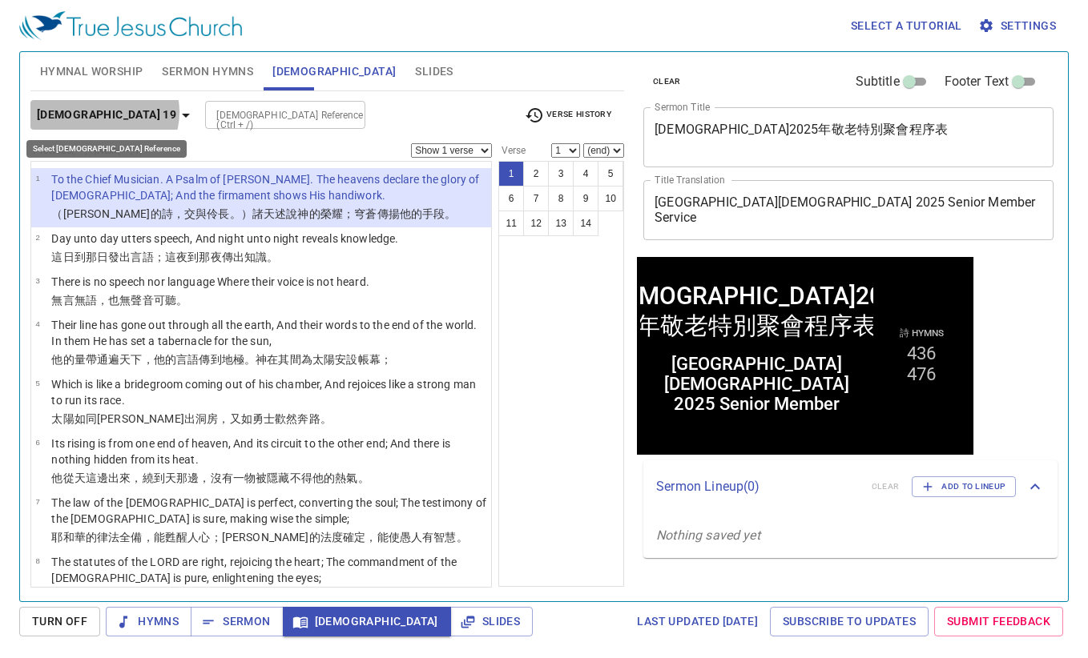
click at [176, 112] on icon "button" at bounding box center [185, 115] width 19 height 19
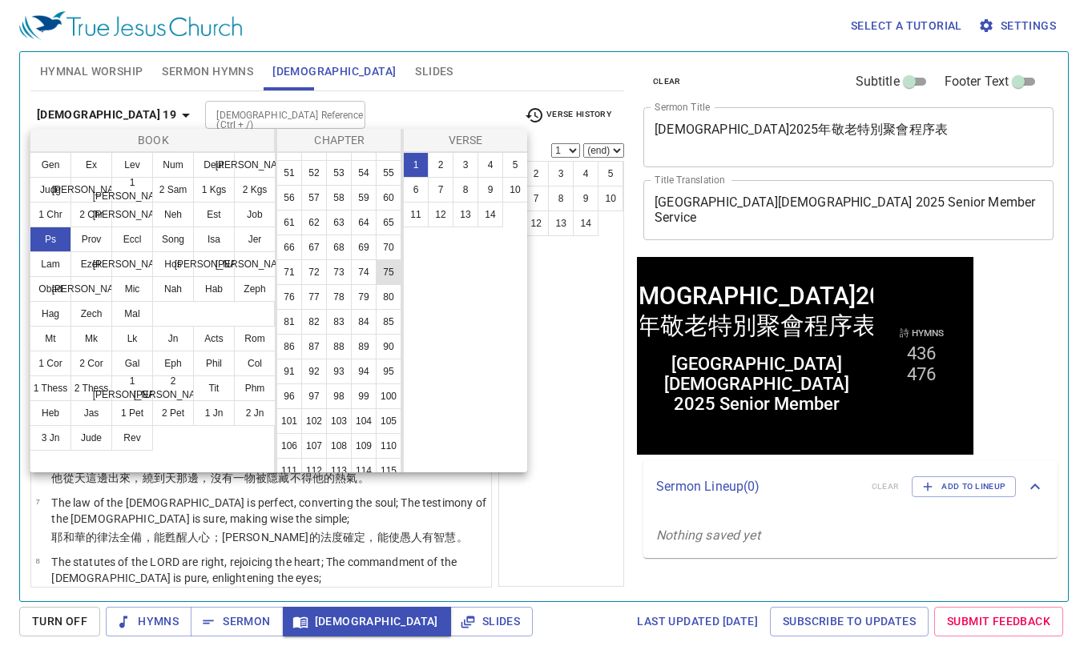
scroll to position [320, 0]
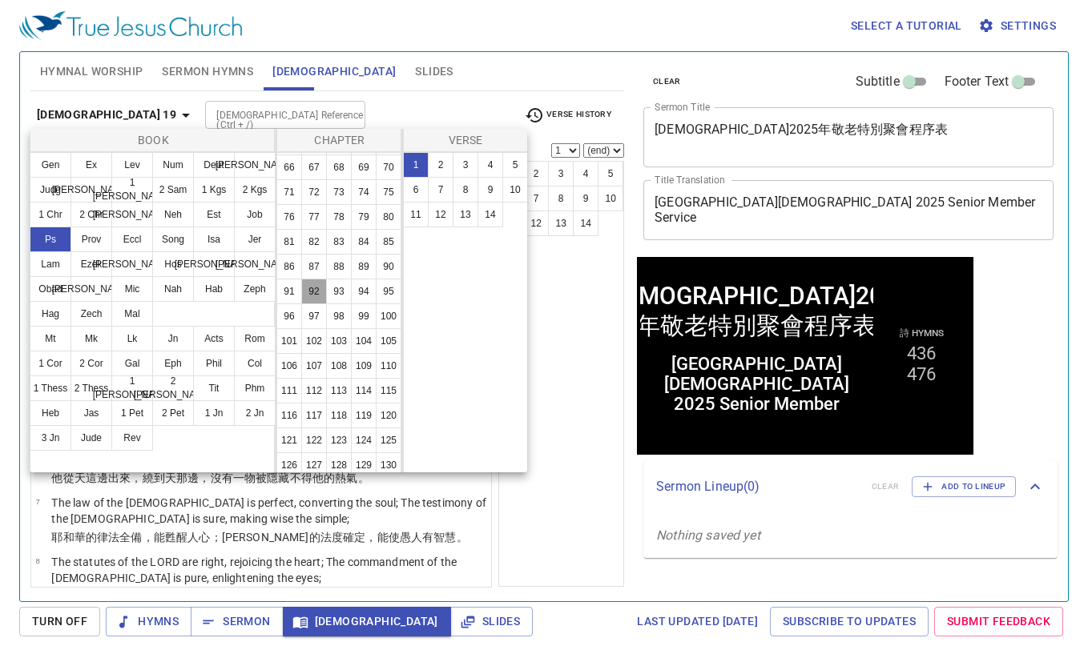
click at [327, 304] on button "92" at bounding box center [314, 292] width 26 height 26
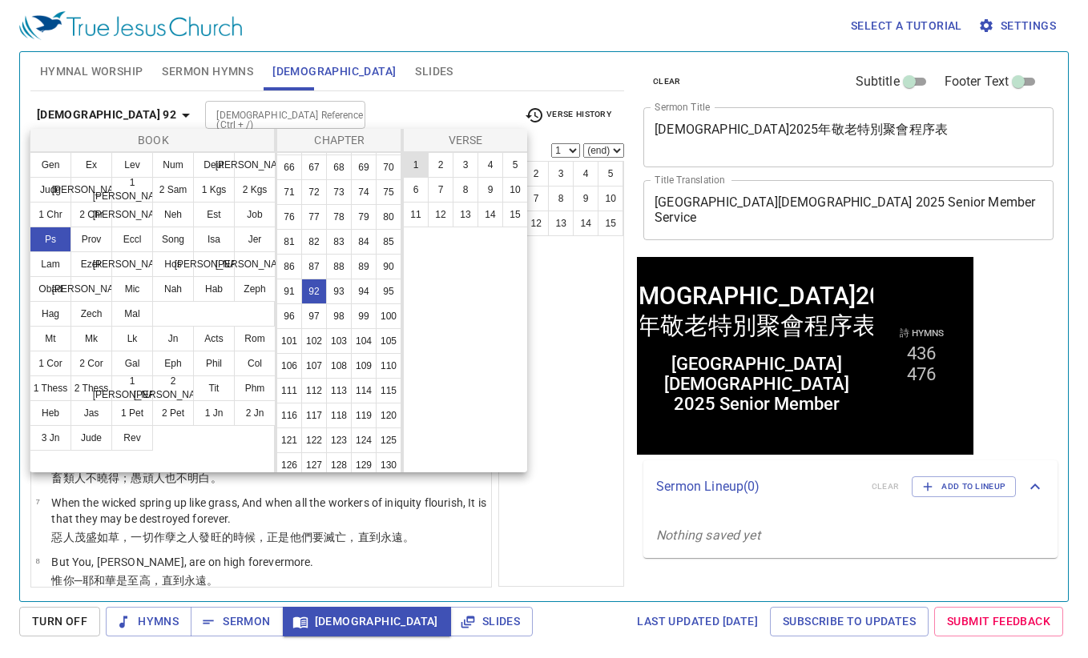
click at [421, 175] on button "1" at bounding box center [416, 165] width 26 height 26
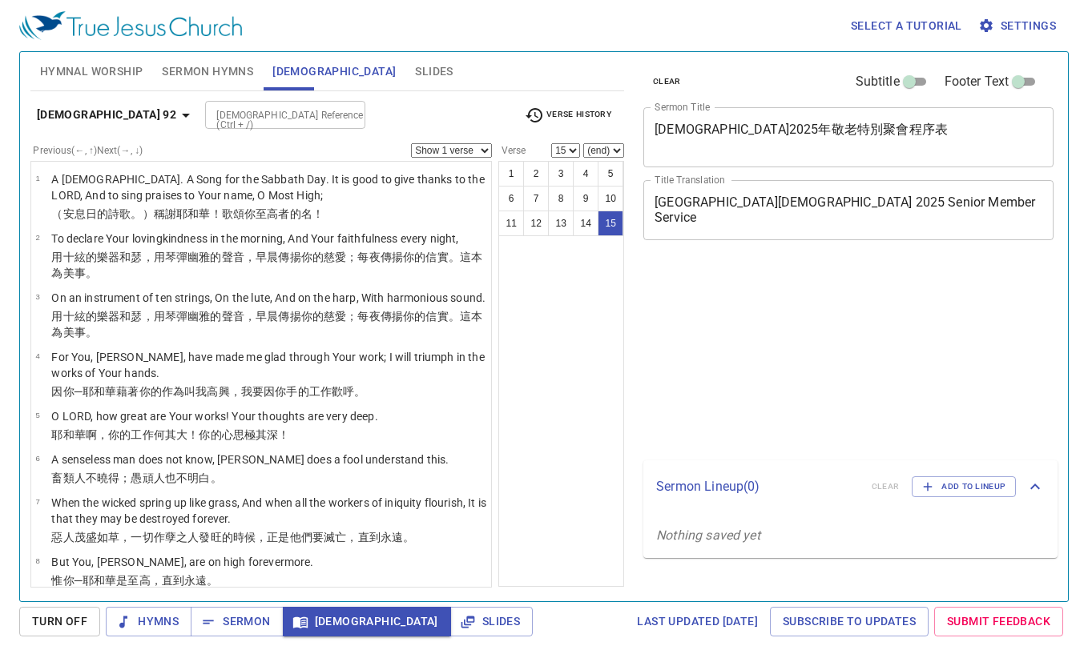
select select "15"
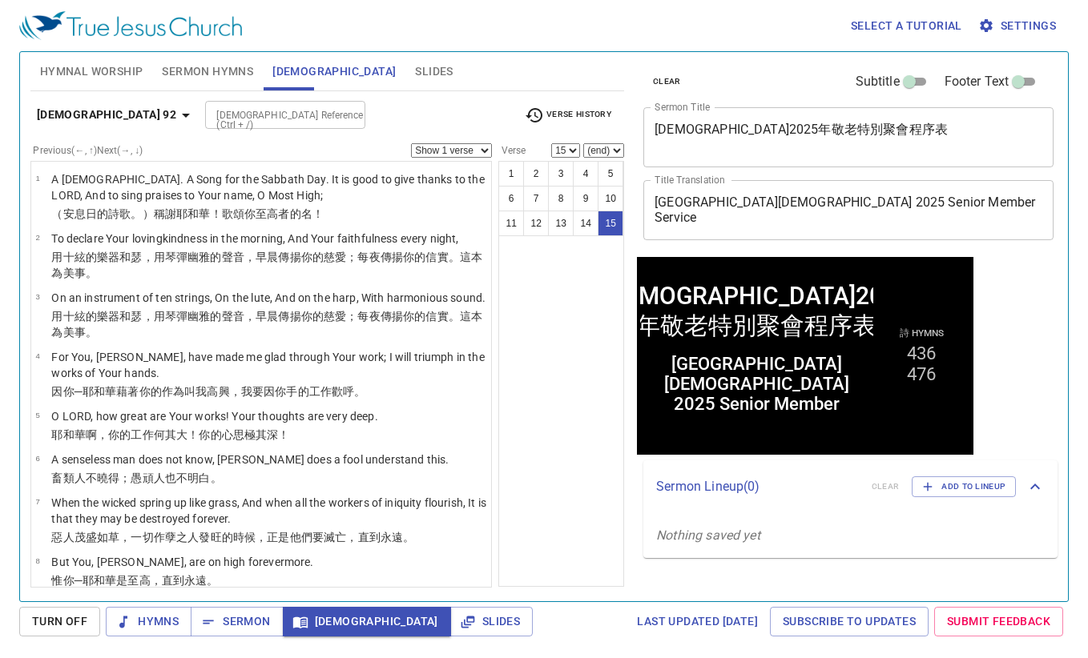
scroll to position [395, 0]
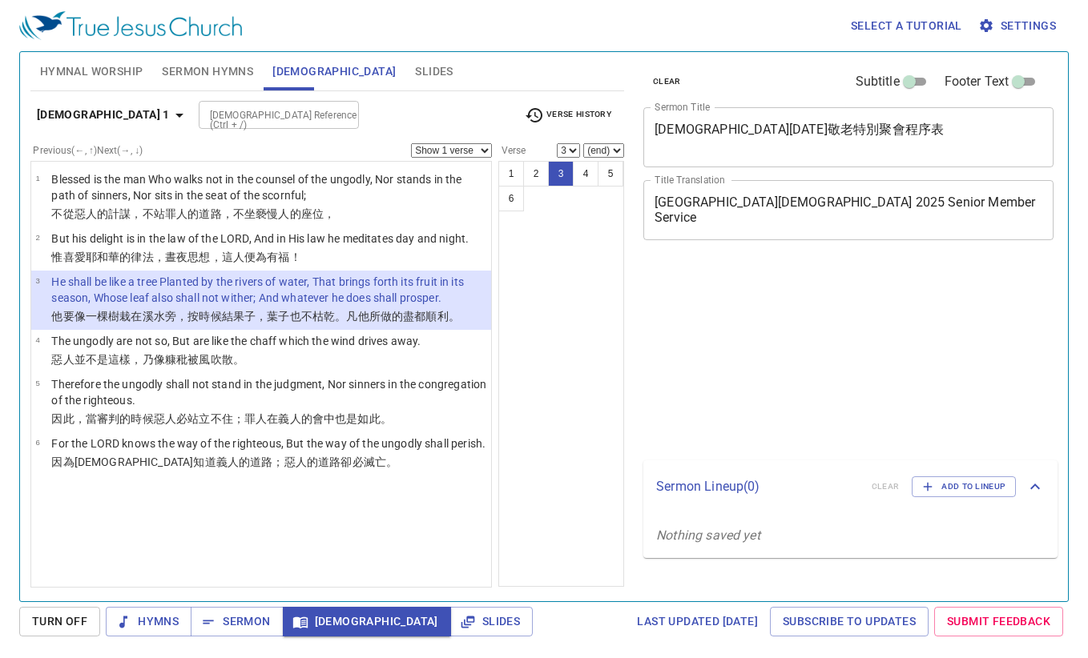
select select "3"
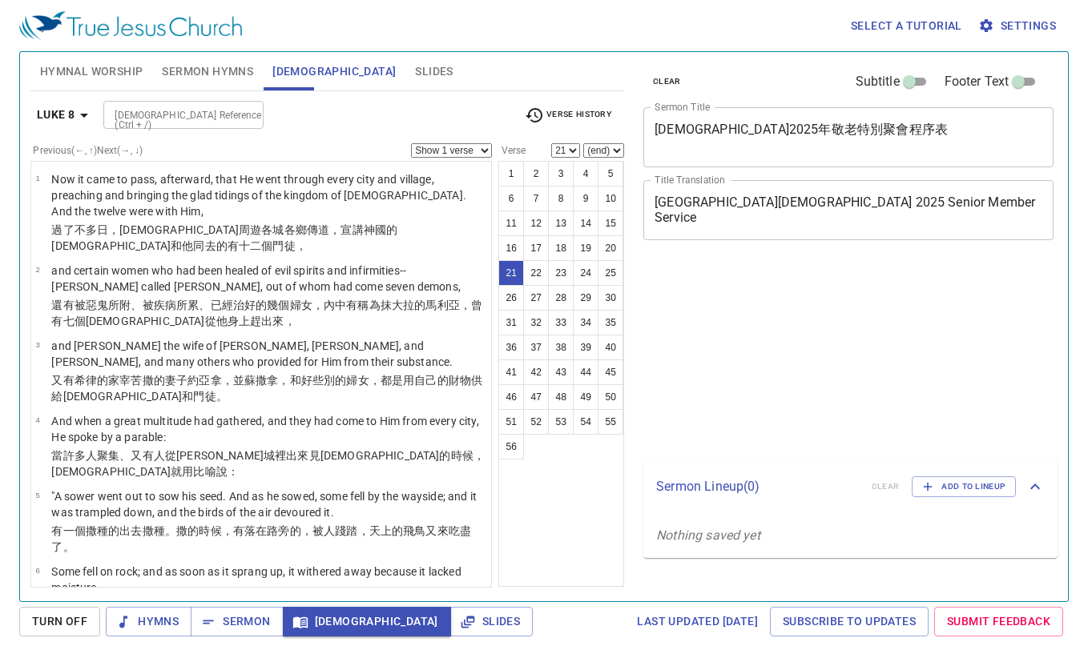
select select "21"
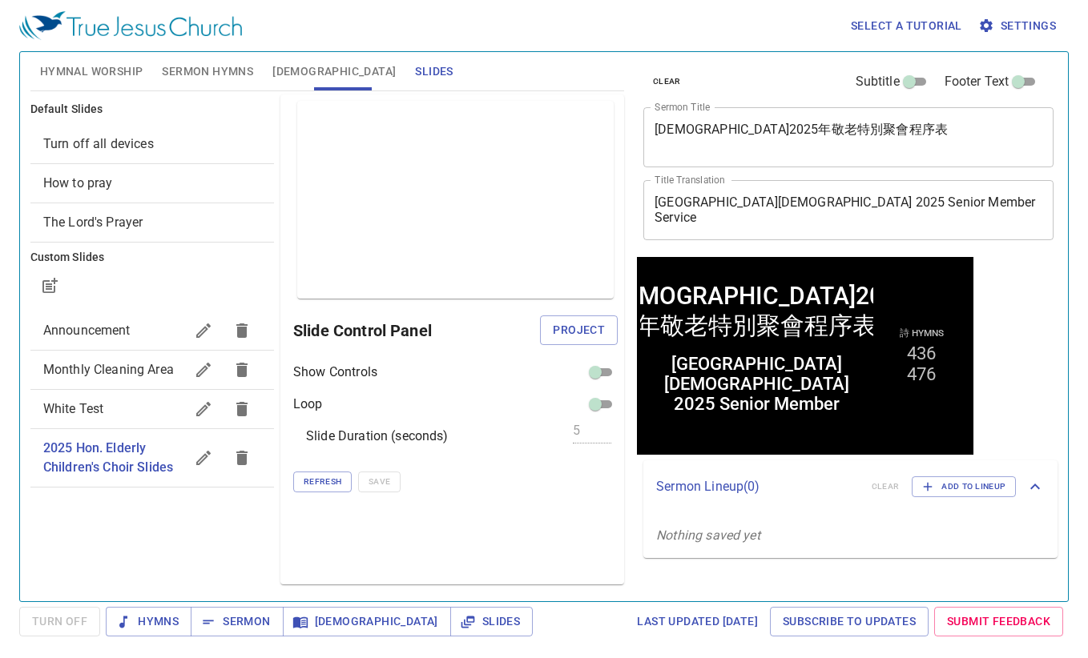
drag, startPoint x: 518, startPoint y: 559, endPoint x: 514, endPoint y: 500, distance: 59.4
click at [518, 559] on div "Preview Only Slide Control Panel Project Show Controls Loop Slide Duration (sec…" at bounding box center [452, 340] width 344 height 490
